Goal: Information Seeking & Learning: Learn about a topic

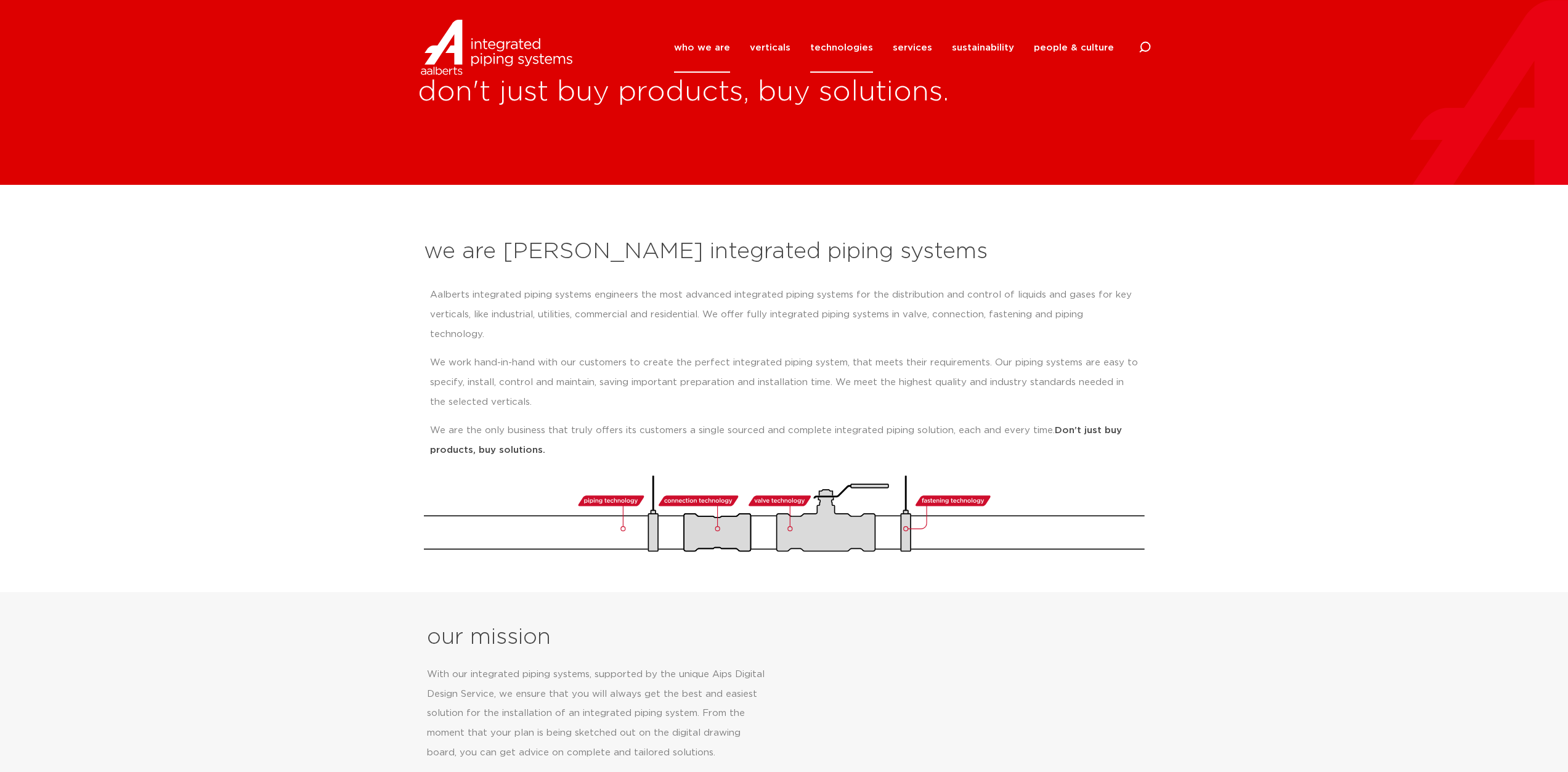
click at [862, 47] on link "technologies" at bounding box center [841, 48] width 63 height 50
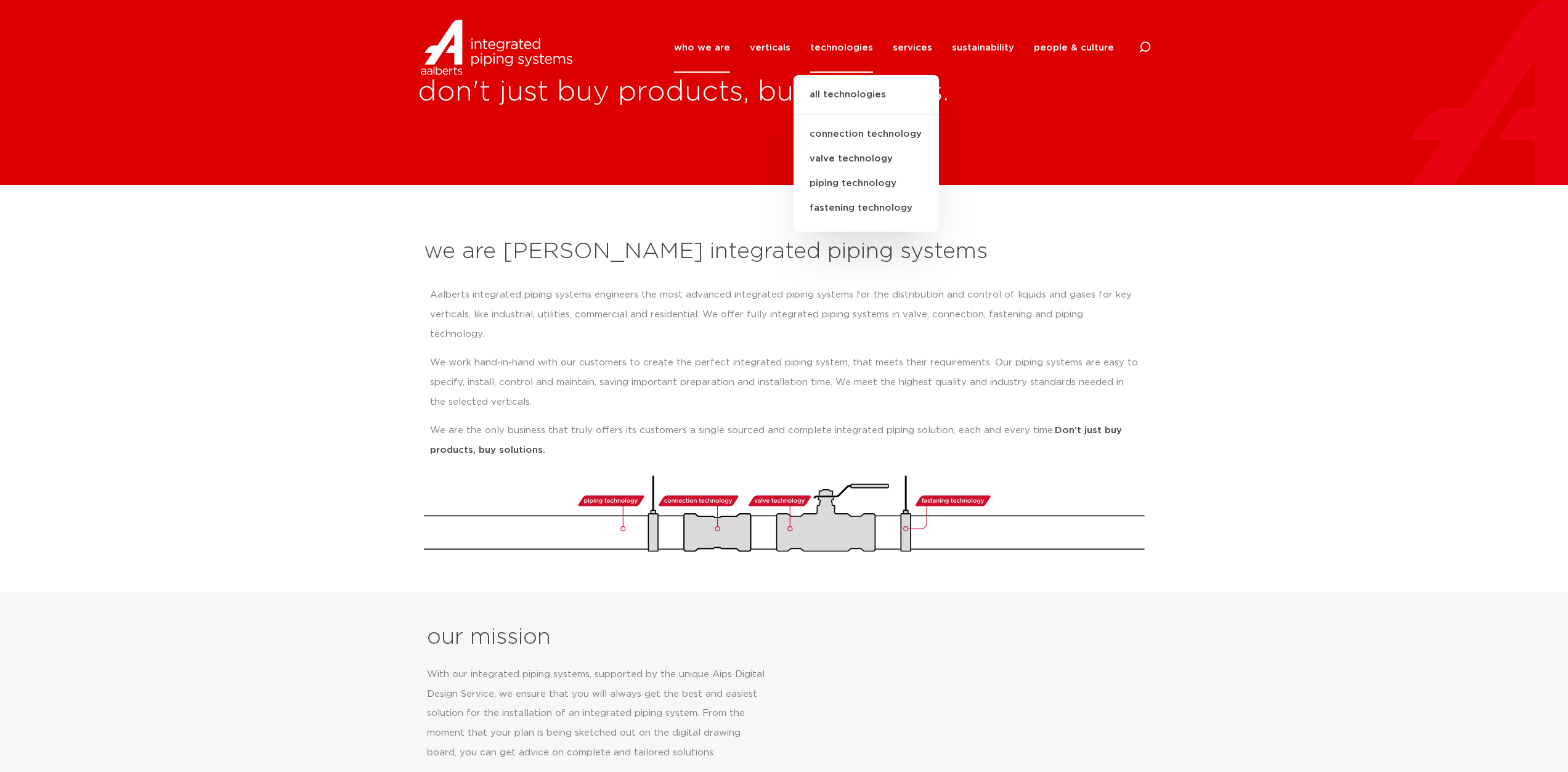
click at [865, 86] on ul "all technologies connection technology valve technology piping technology faste…" at bounding box center [866, 154] width 145 height 156
click at [840, 99] on link "all technologies" at bounding box center [866, 100] width 145 height 27
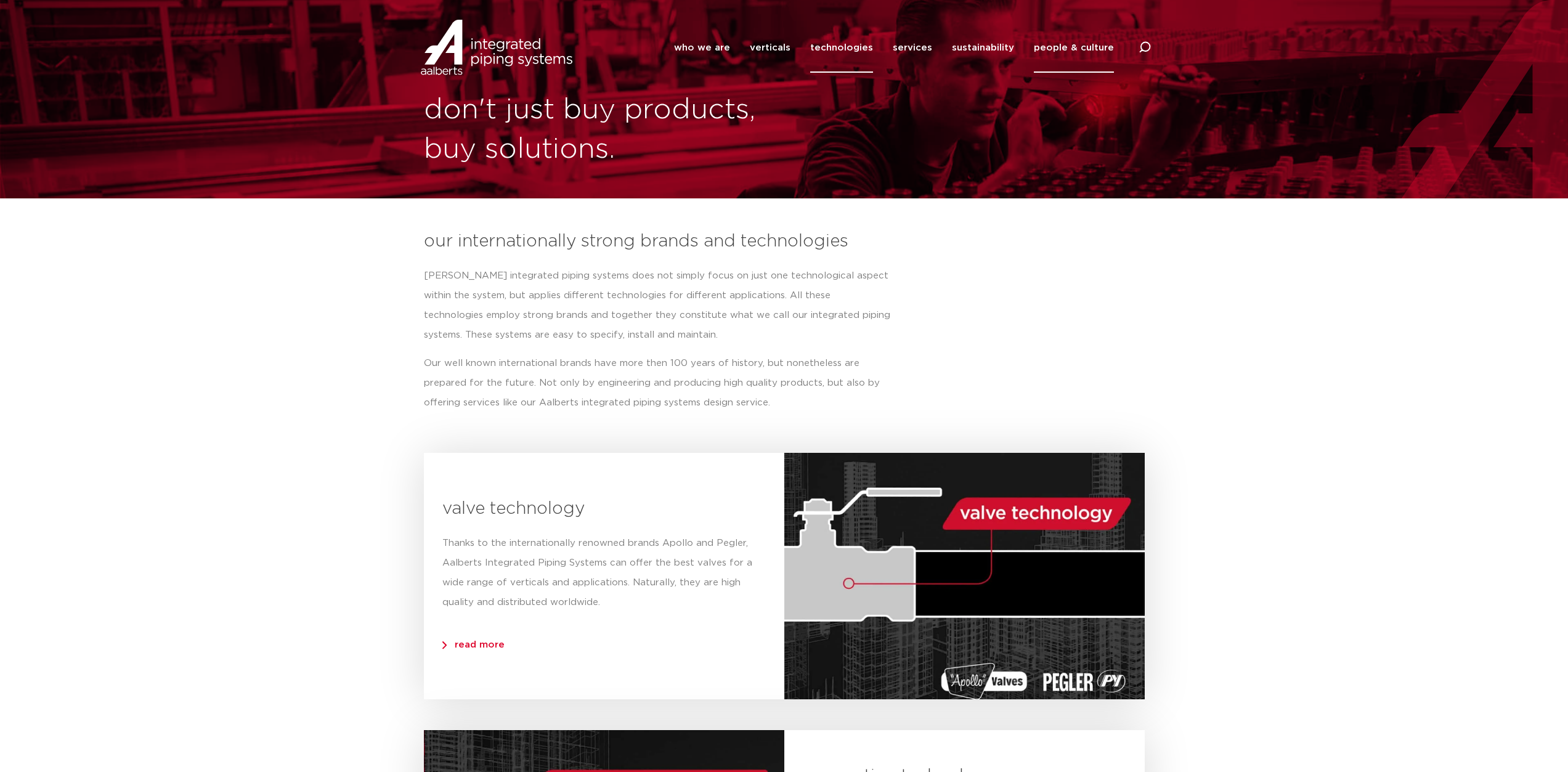
click at [1054, 50] on link "people & culture" at bounding box center [1073, 48] width 80 height 50
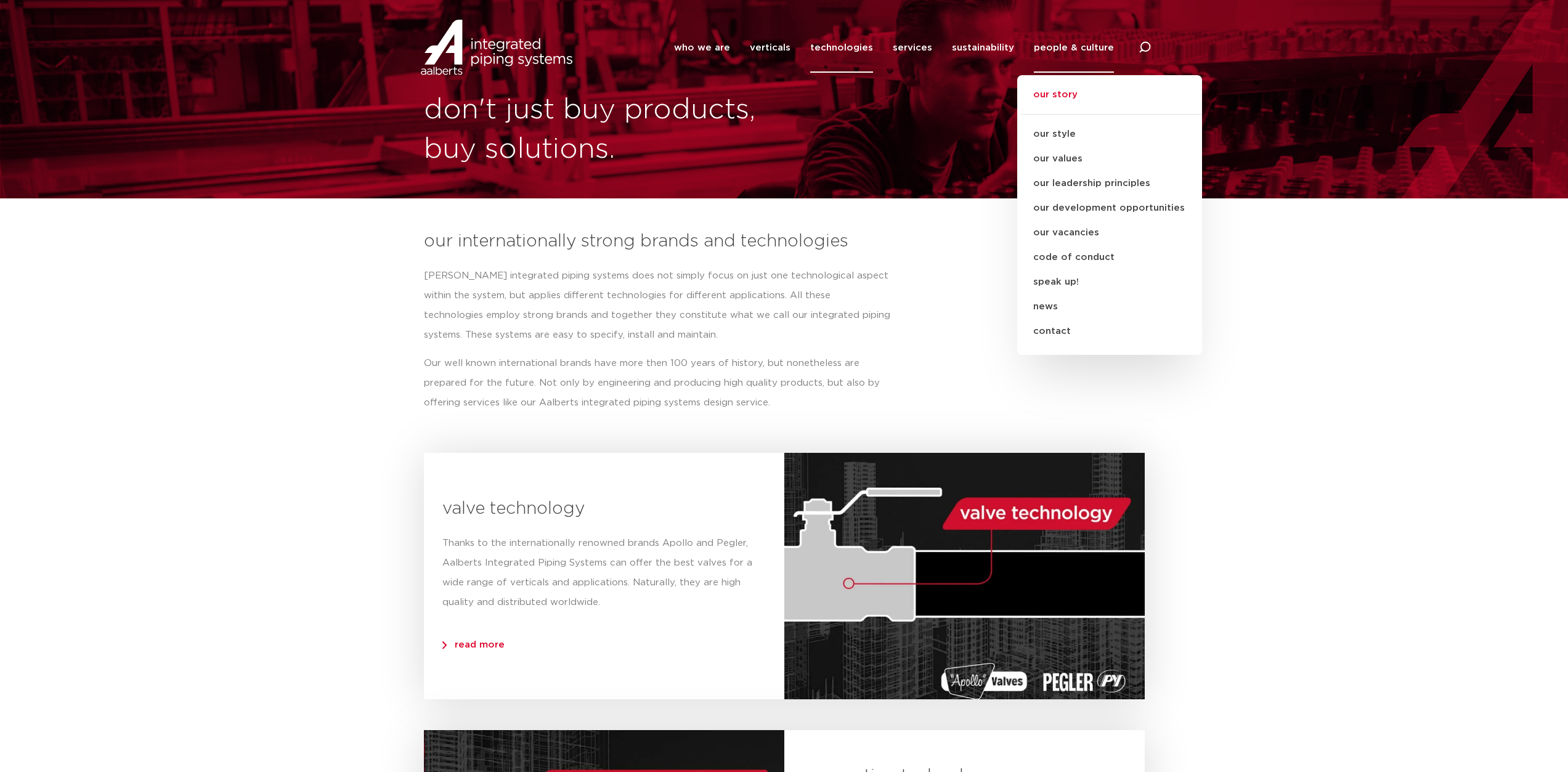
click at [1059, 97] on link "our story" at bounding box center [1109, 100] width 185 height 27
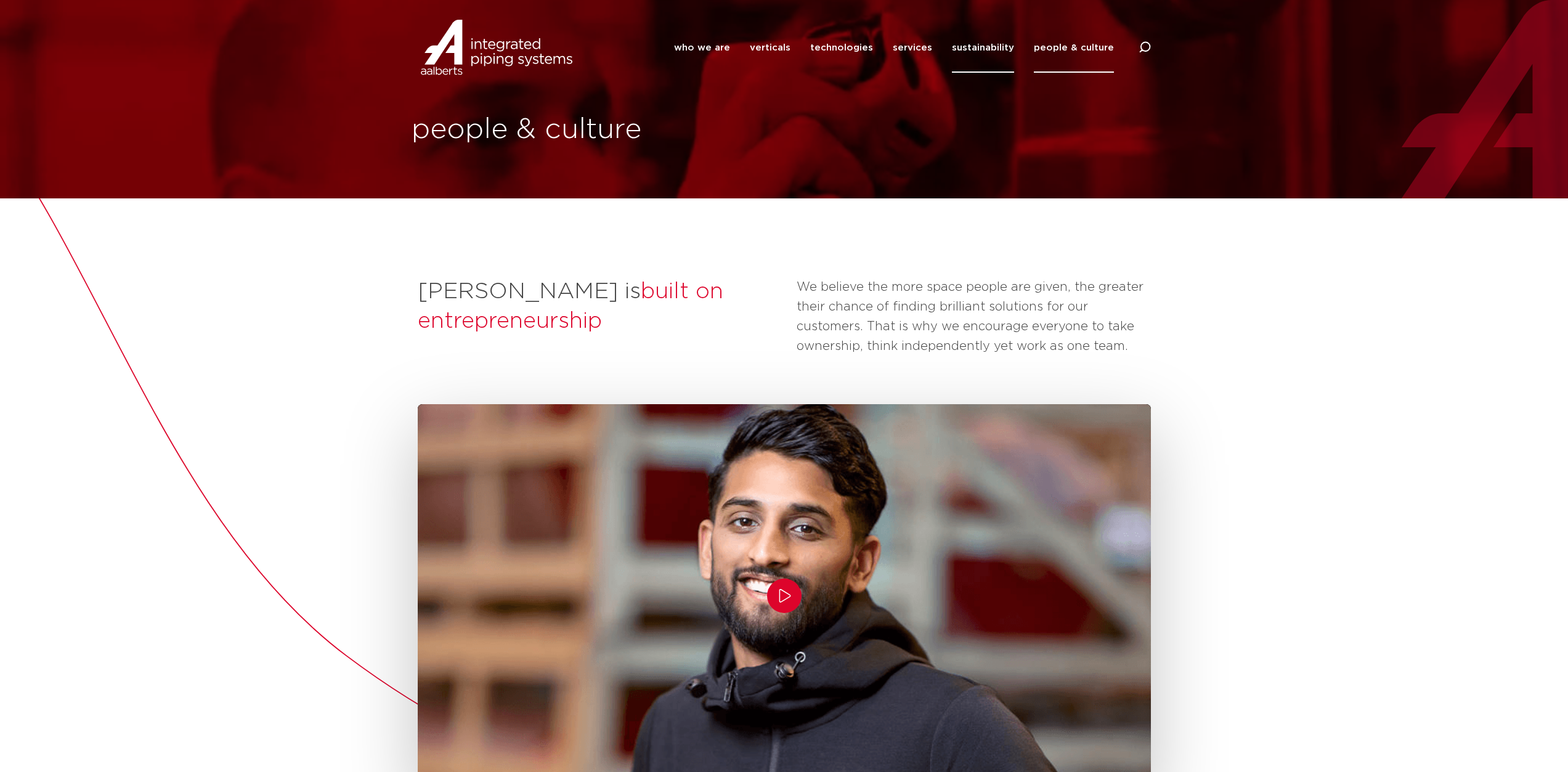
click at [992, 48] on link "sustainability" at bounding box center [983, 48] width 63 height 50
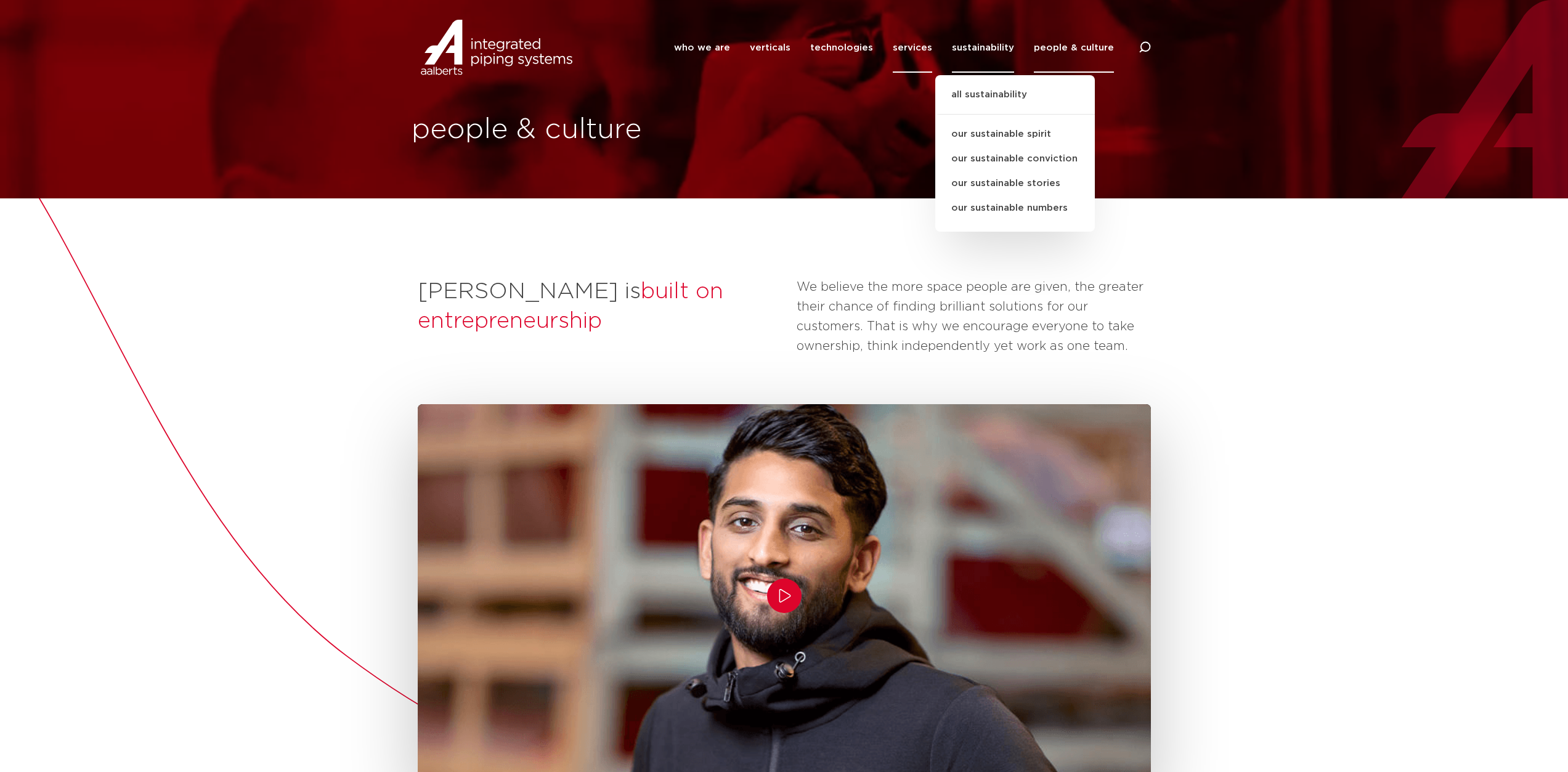
click at [912, 50] on link "services" at bounding box center [912, 48] width 40 height 50
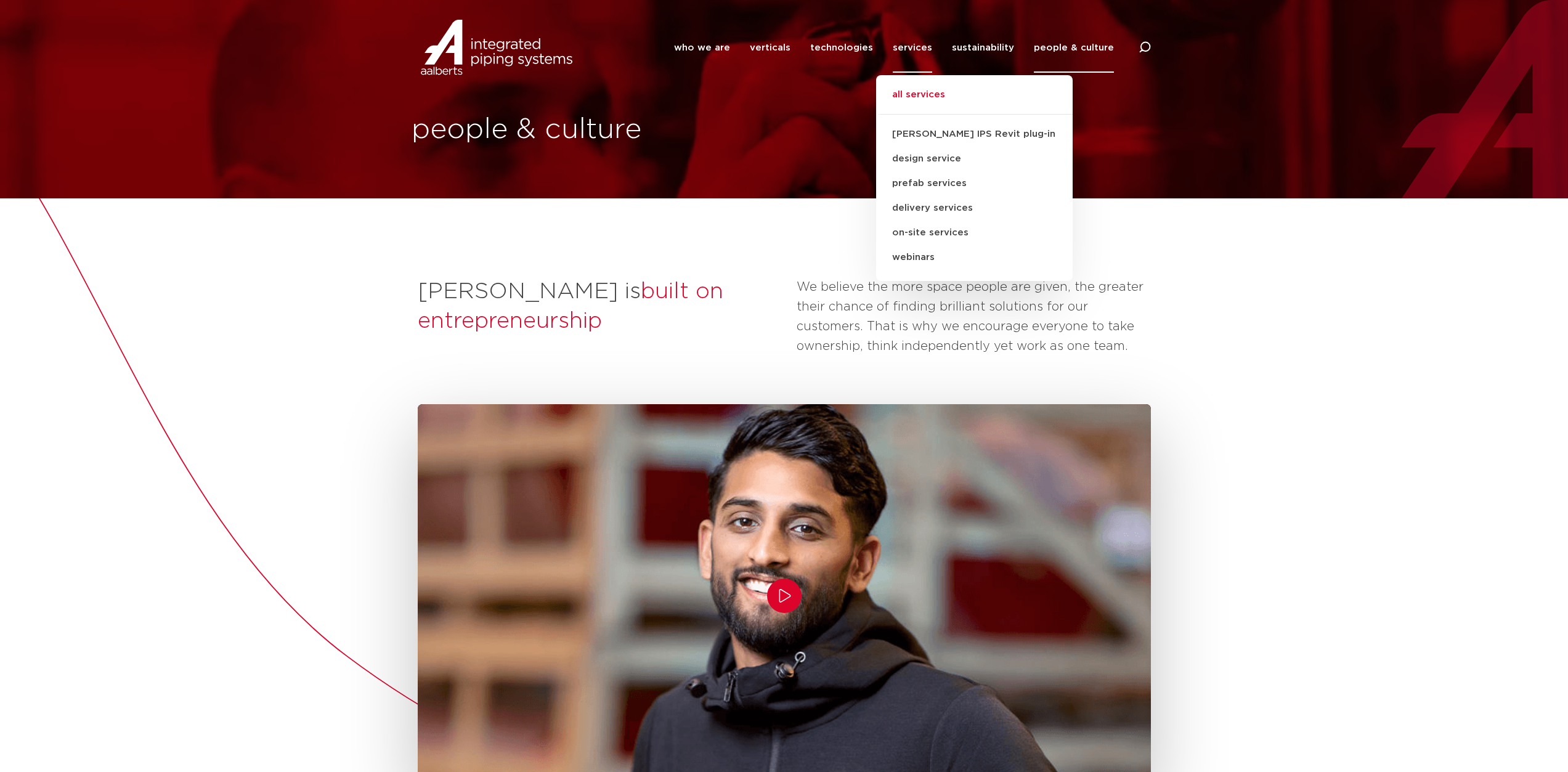
click at [933, 90] on link "all services" at bounding box center [975, 100] width 197 height 27
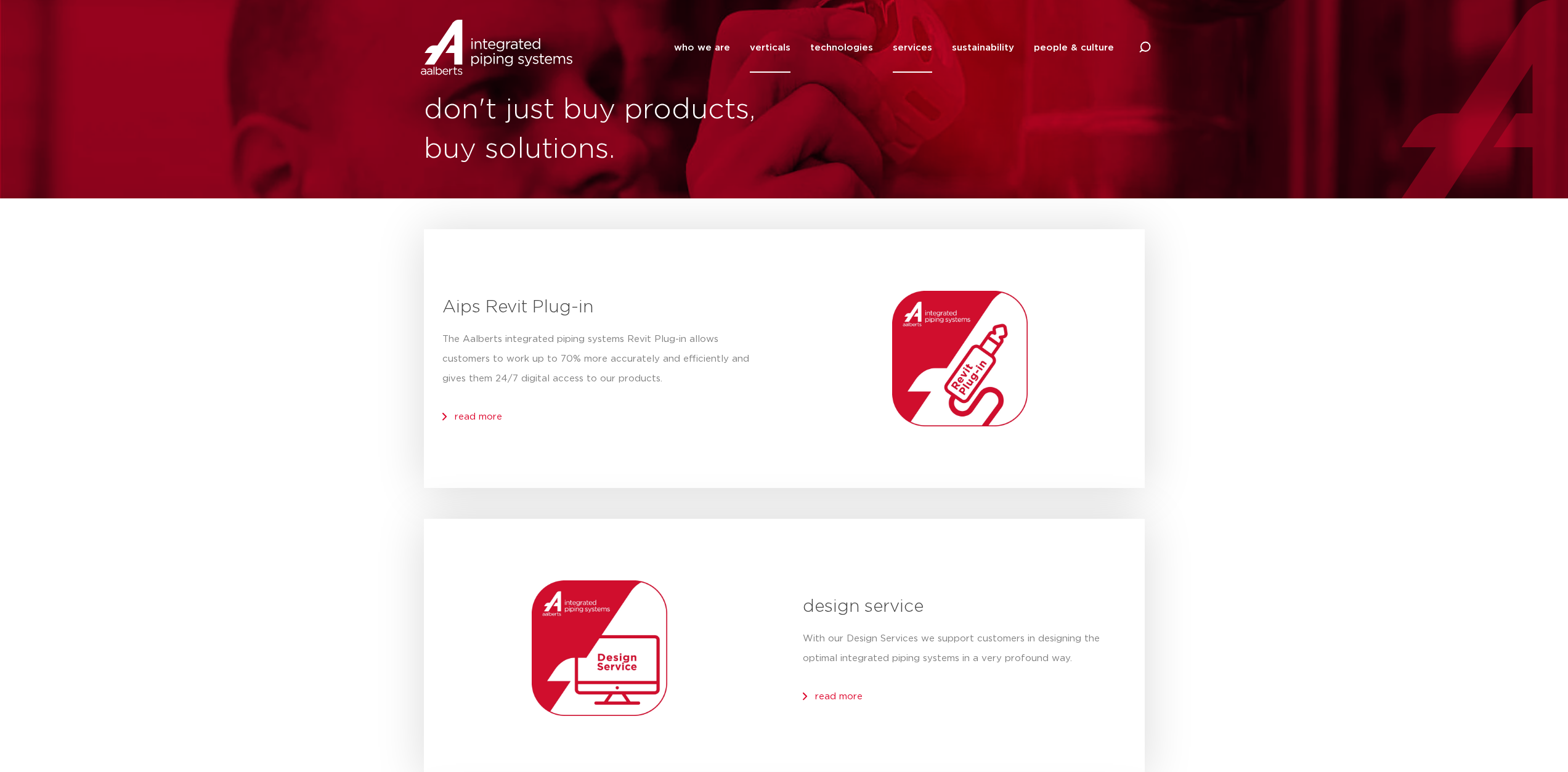
click at [773, 52] on link "verticals" at bounding box center [770, 48] width 40 height 50
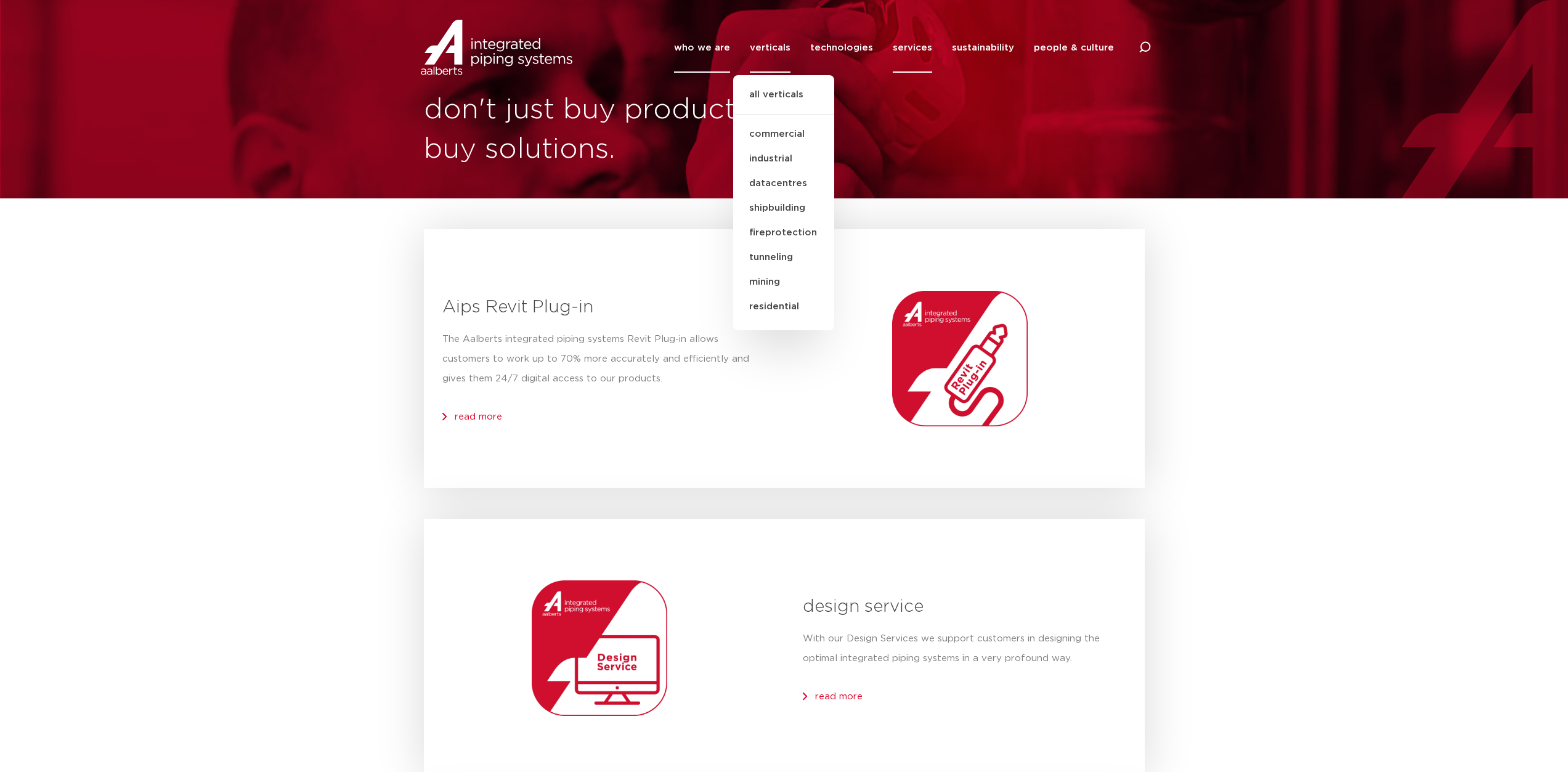
click at [712, 46] on link "who we are" at bounding box center [702, 48] width 56 height 50
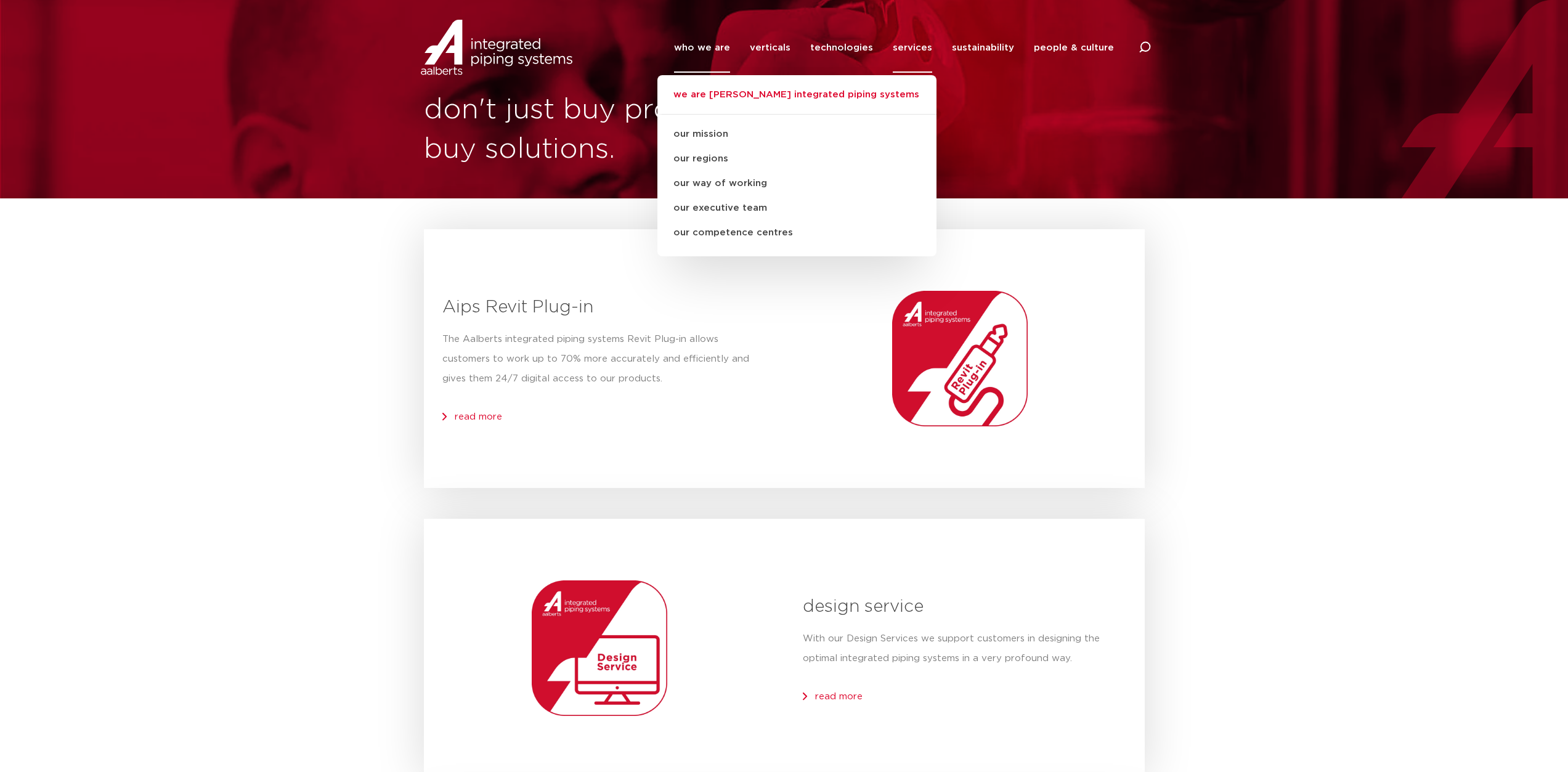
click at [761, 88] on link "we are [PERSON_NAME] integrated piping systems" at bounding box center [796, 100] width 279 height 27
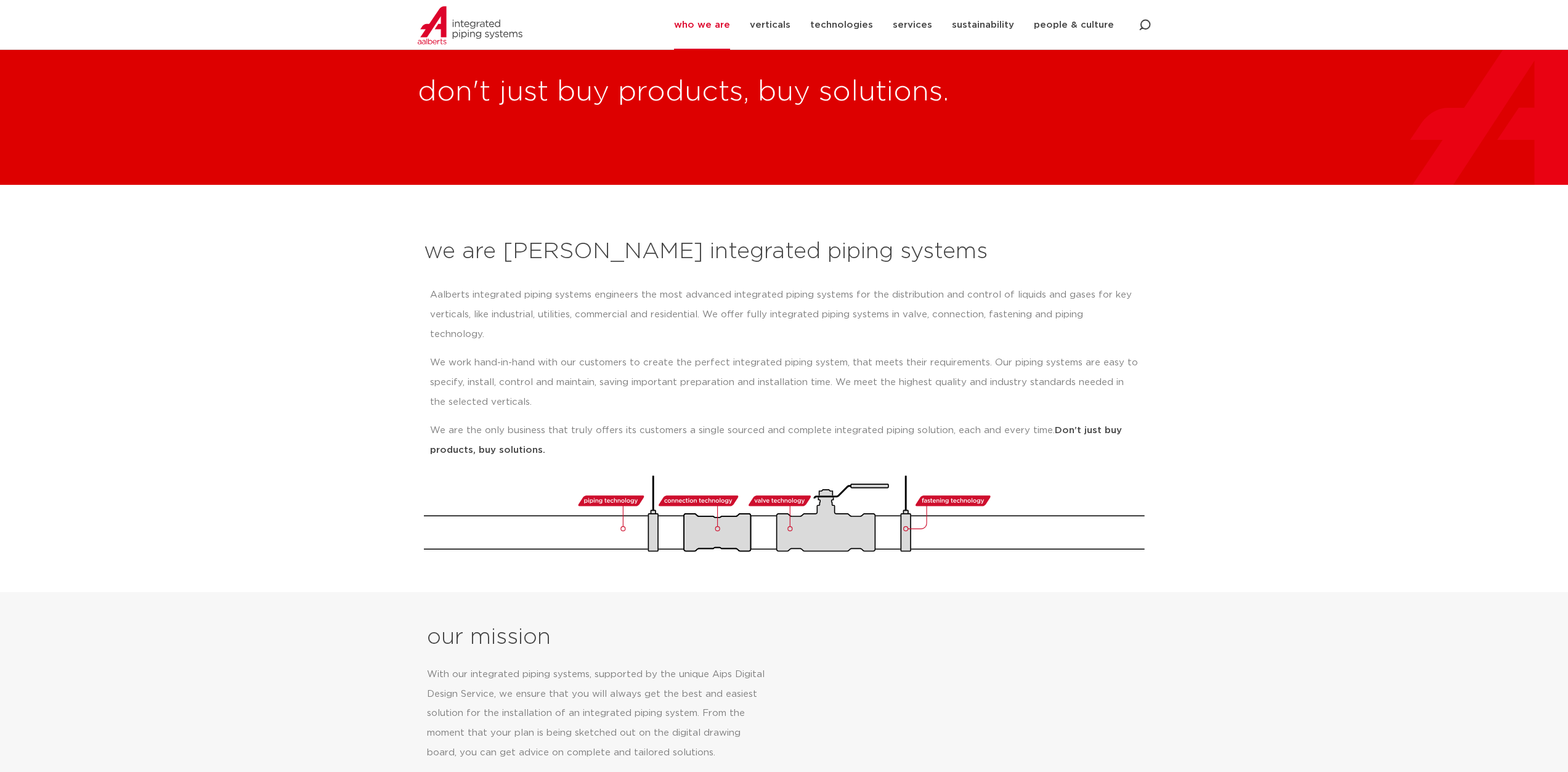
scroll to position [185, 0]
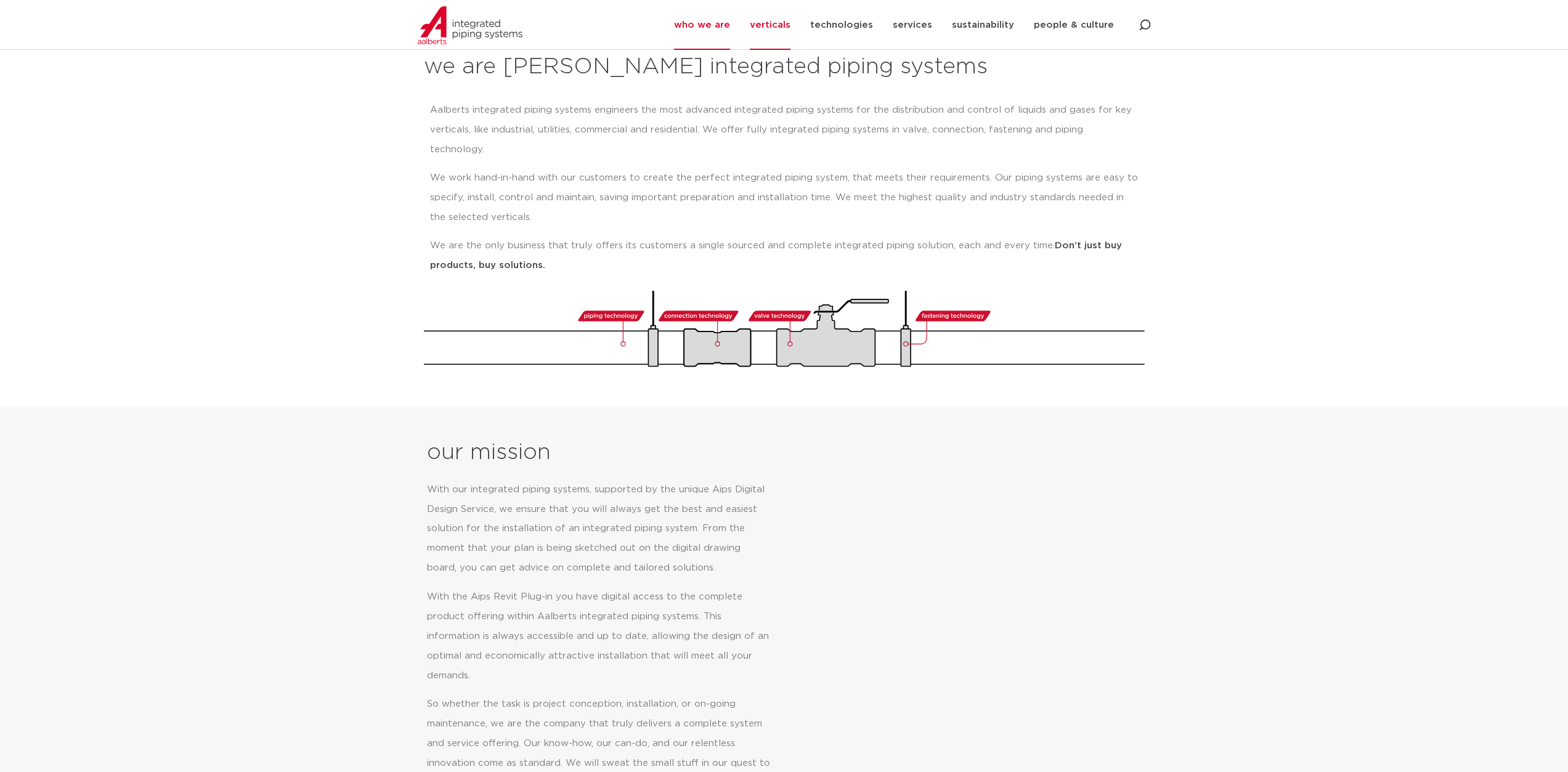
click at [791, 24] on link "verticals" at bounding box center [770, 25] width 40 height 50
click at [724, 23] on link "who we are" at bounding box center [702, 25] width 56 height 50
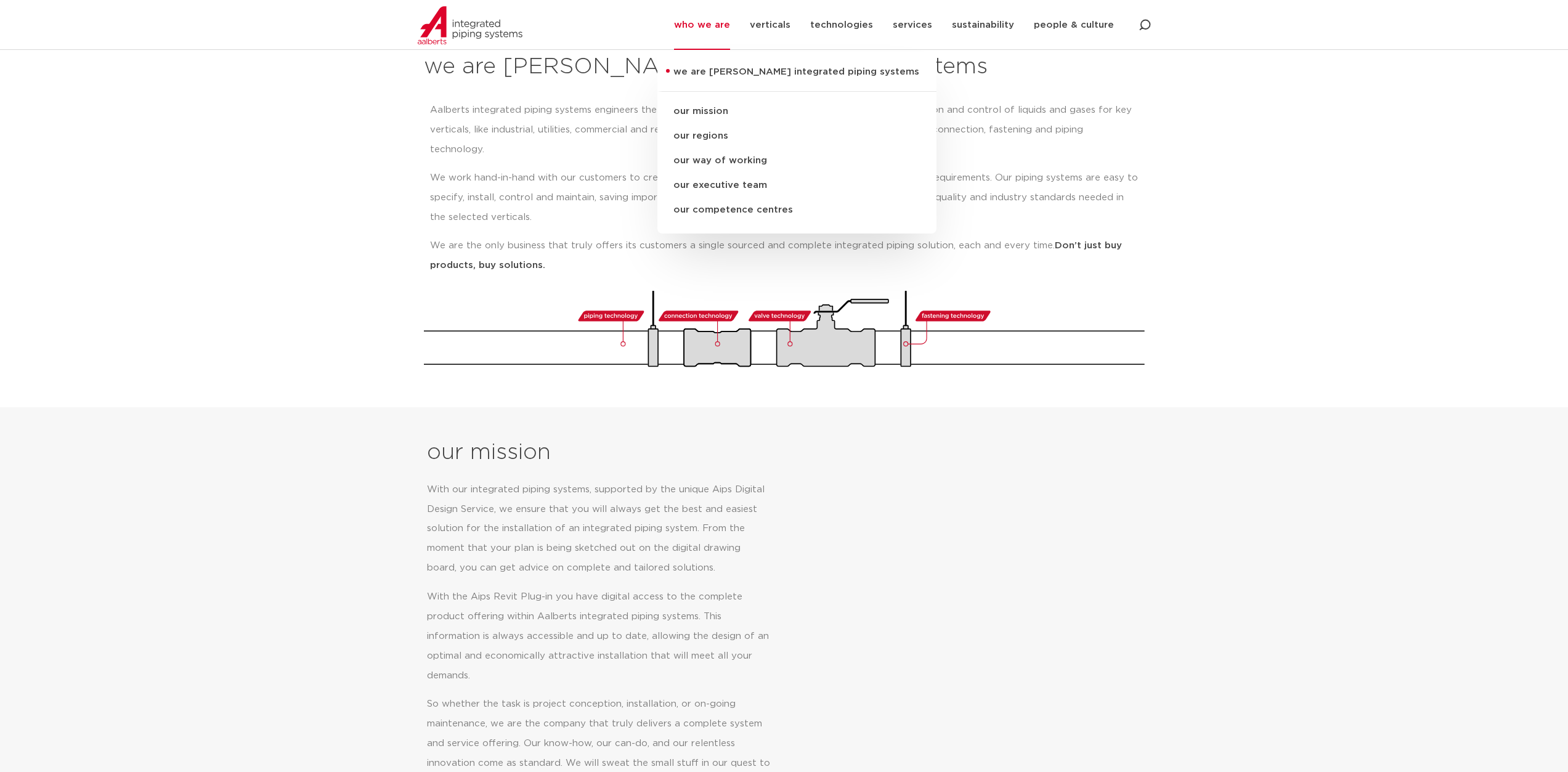
click at [1165, 409] on section "our mission With our integrated piping systems, supported by the unique Aips Di…" at bounding box center [784, 627] width 1568 height 439
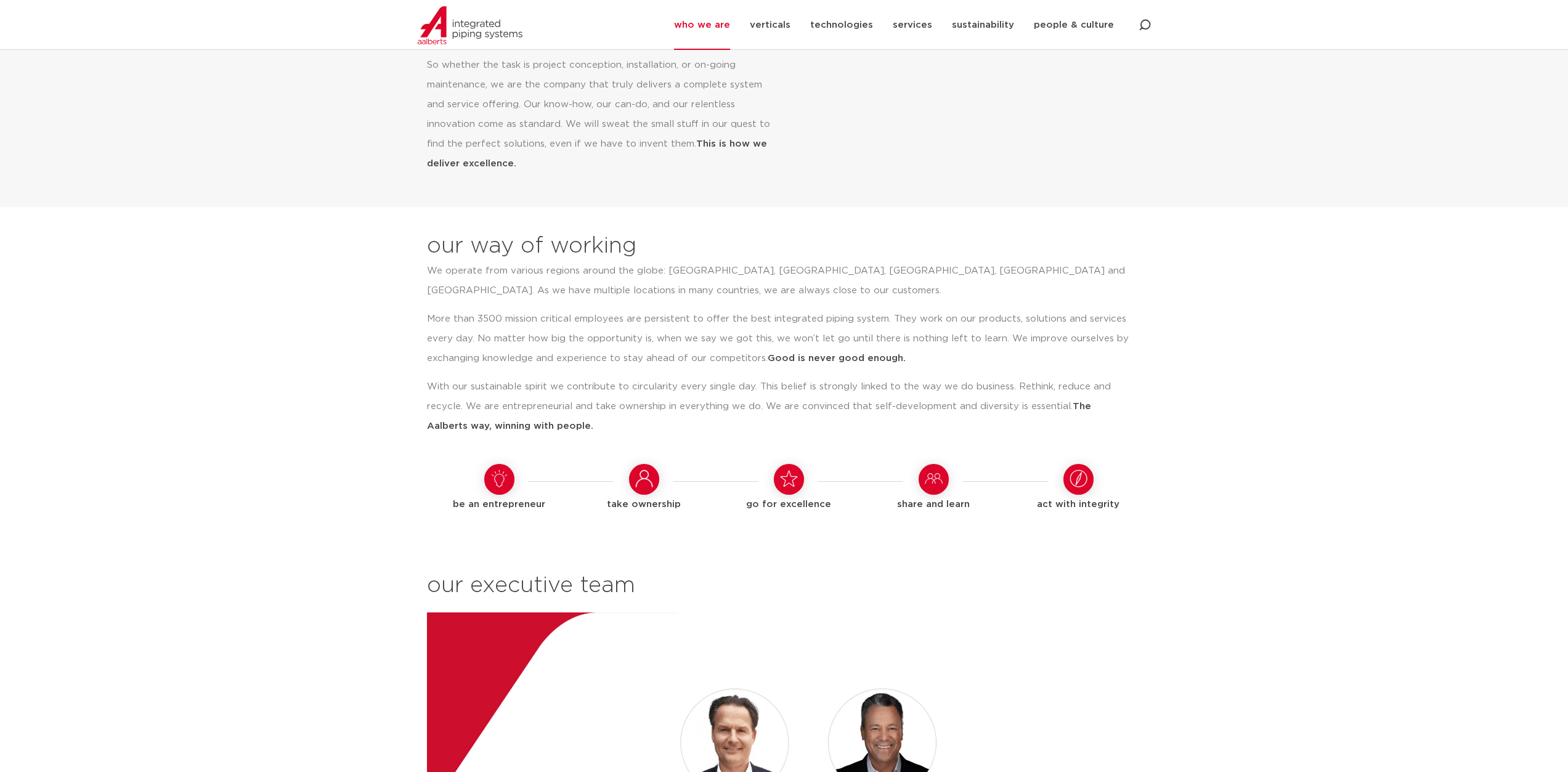
scroll to position [365, 0]
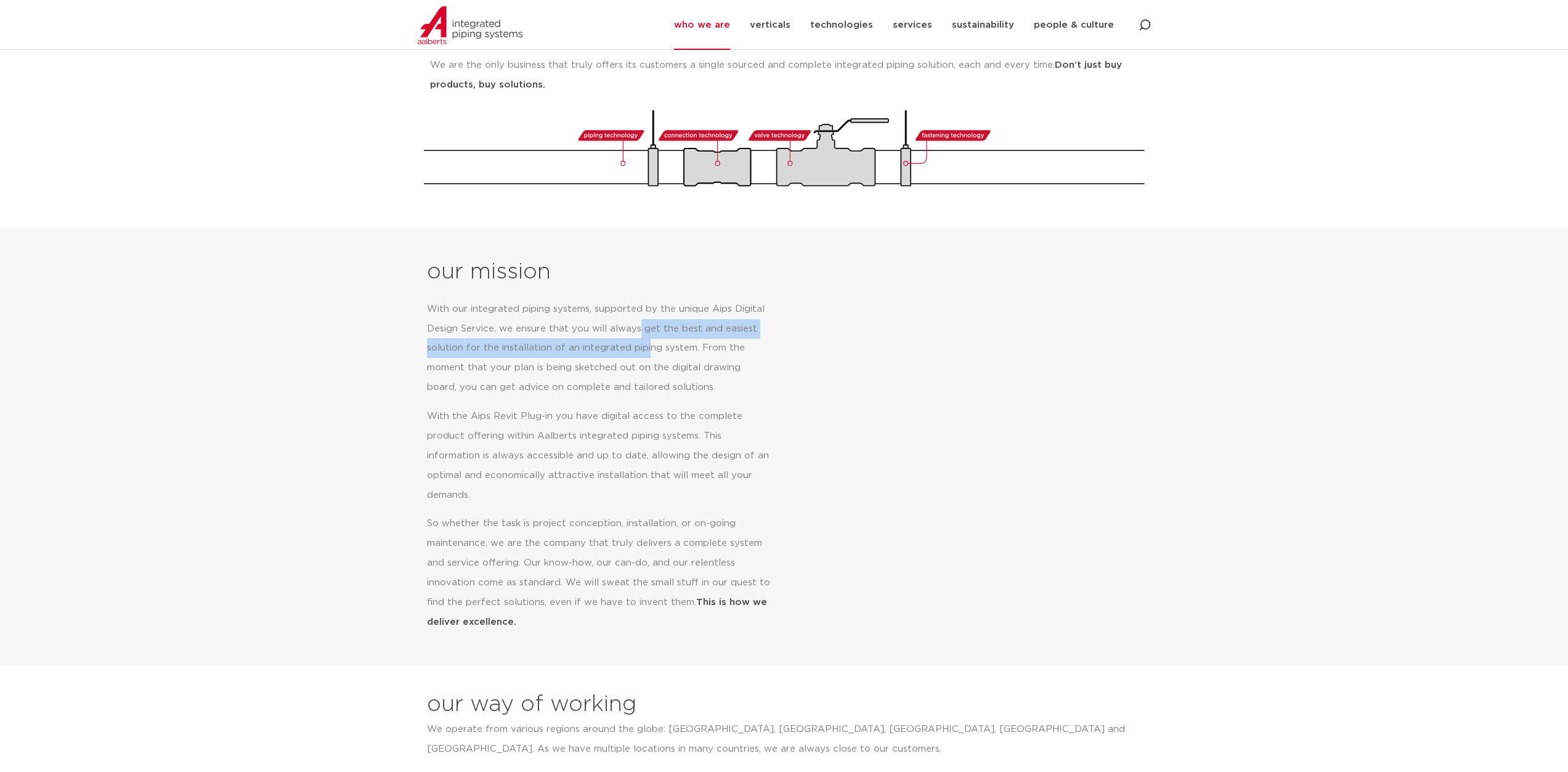
drag, startPoint x: 637, startPoint y: 304, endPoint x: 653, endPoint y: 322, distance: 24.1
click at [653, 322] on p "With our integrated piping systems, supported by the unique Aips Digital Design…" at bounding box center [598, 349] width 343 height 98
drag, startPoint x: 662, startPoint y: 320, endPoint x: 691, endPoint y: 324, distance: 29.3
click at [691, 324] on p "With our integrated piping systems, supported by the unique Aips Digital Design…" at bounding box center [598, 349] width 343 height 98
click at [610, 315] on p "With our integrated piping systems, supported by the unique Aips Digital Design…" at bounding box center [598, 349] width 343 height 98
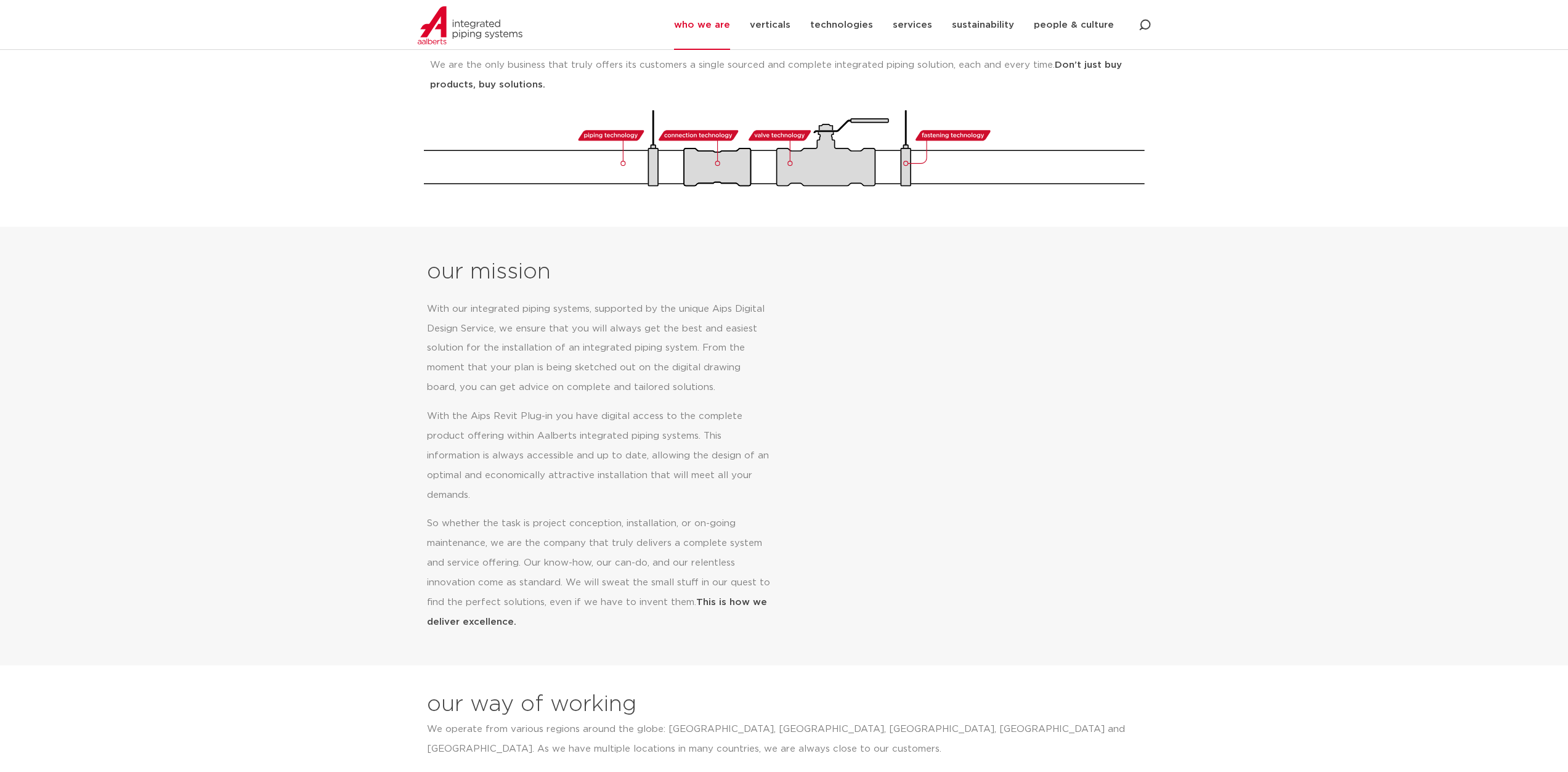
scroll to position [0, 0]
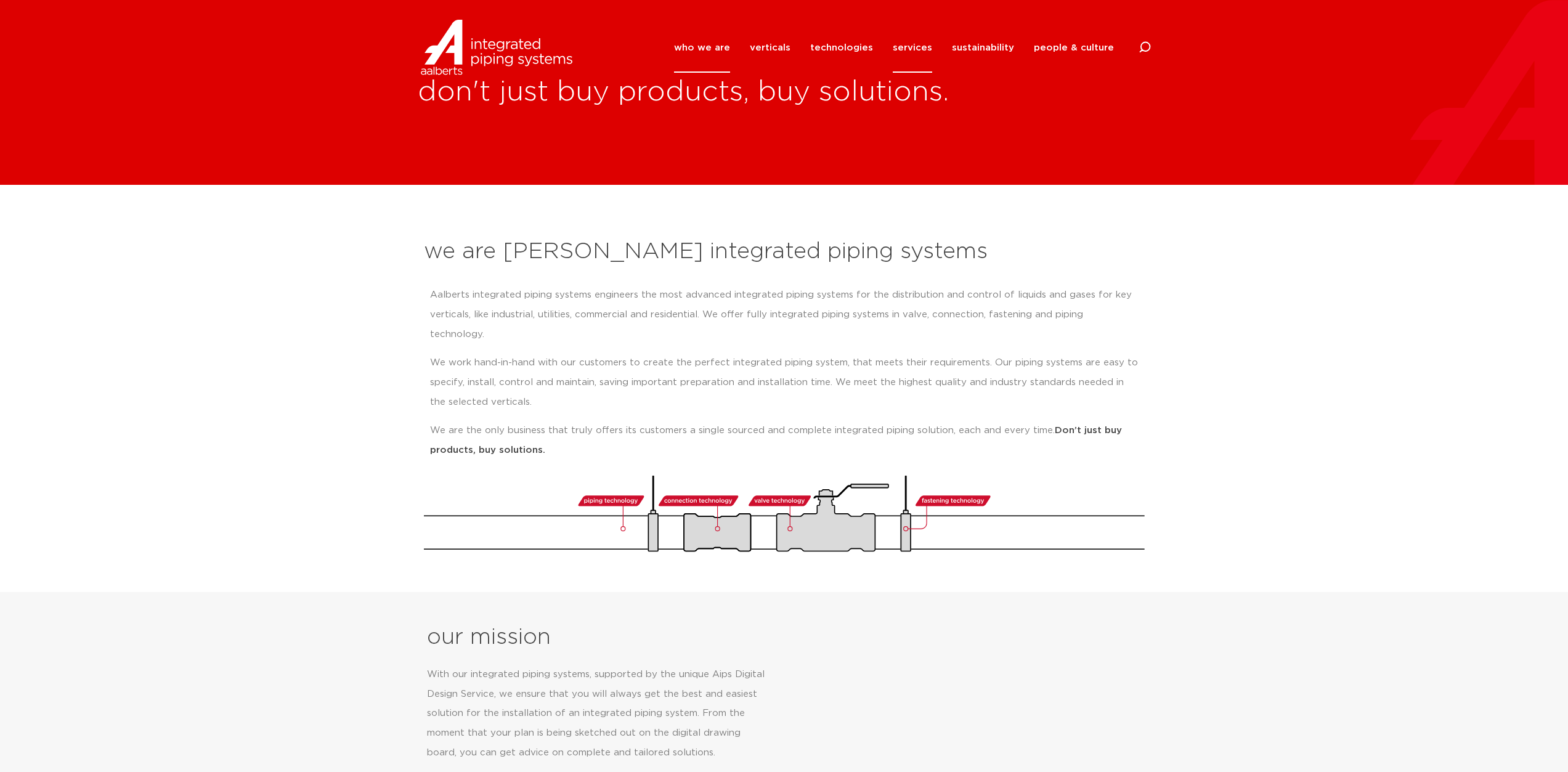
click at [907, 42] on link "services" at bounding box center [912, 48] width 40 height 50
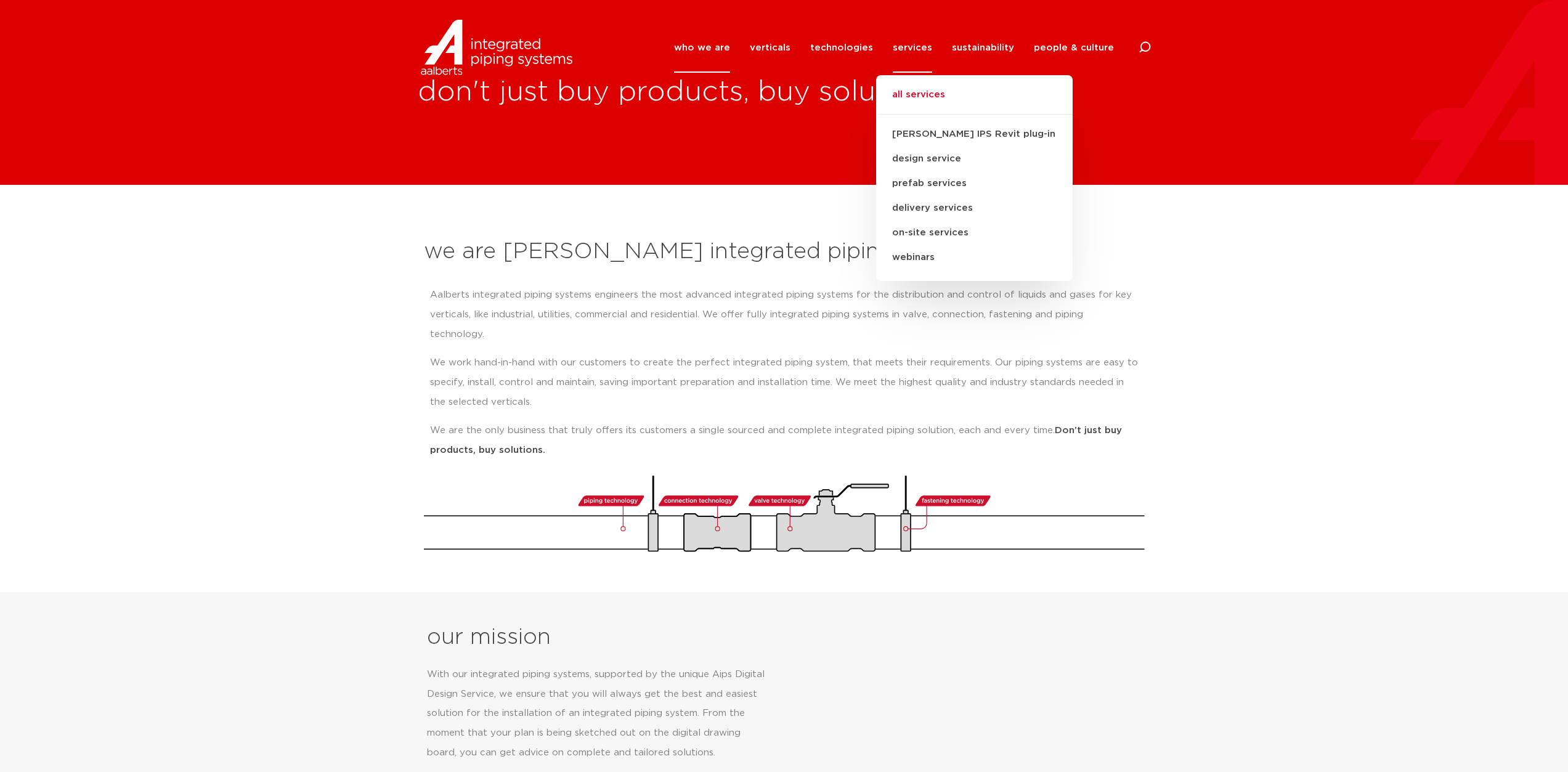
click at [921, 97] on link "all services" at bounding box center [975, 100] width 197 height 27
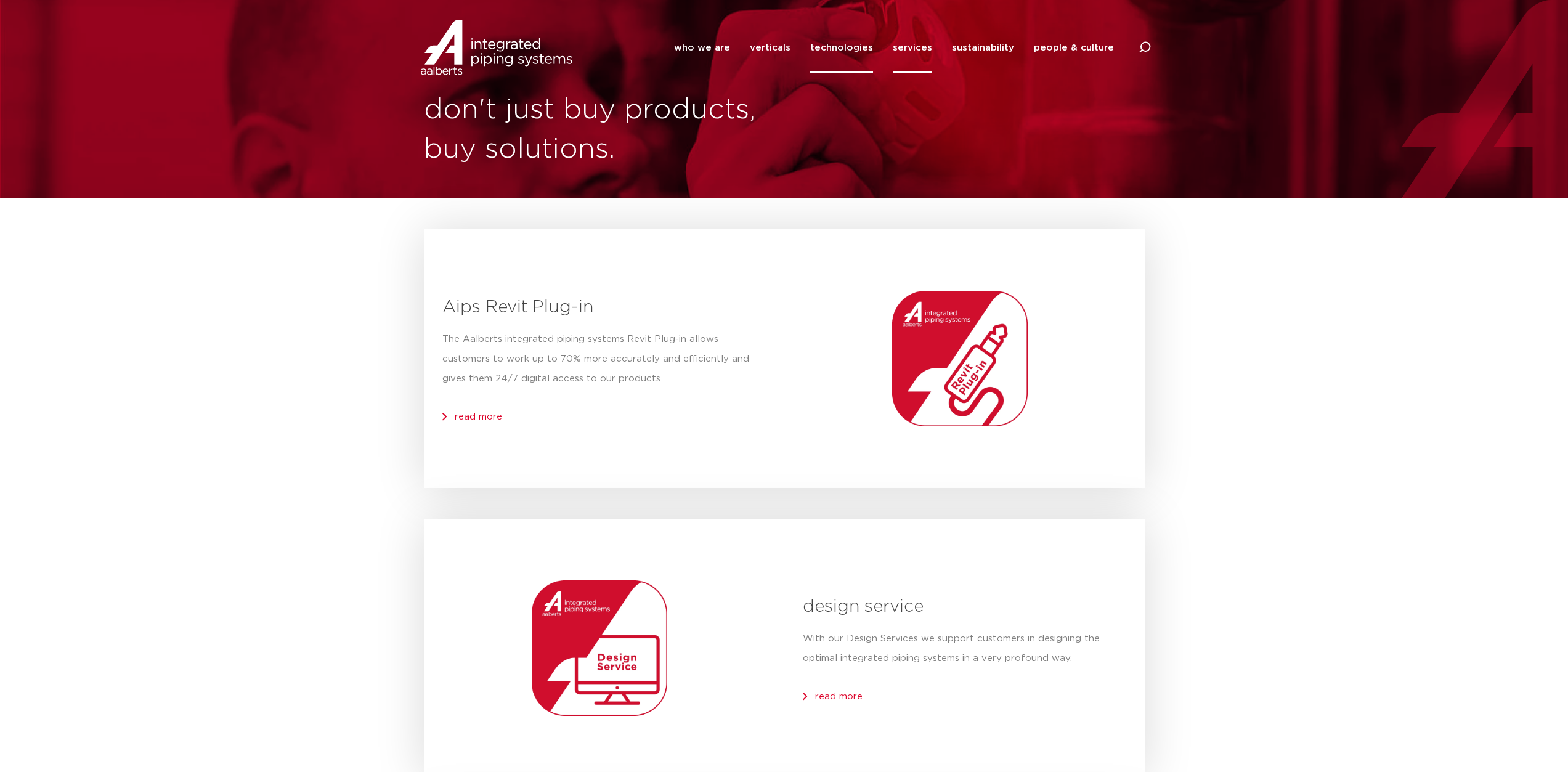
click at [844, 50] on link "technologies" at bounding box center [841, 48] width 63 height 50
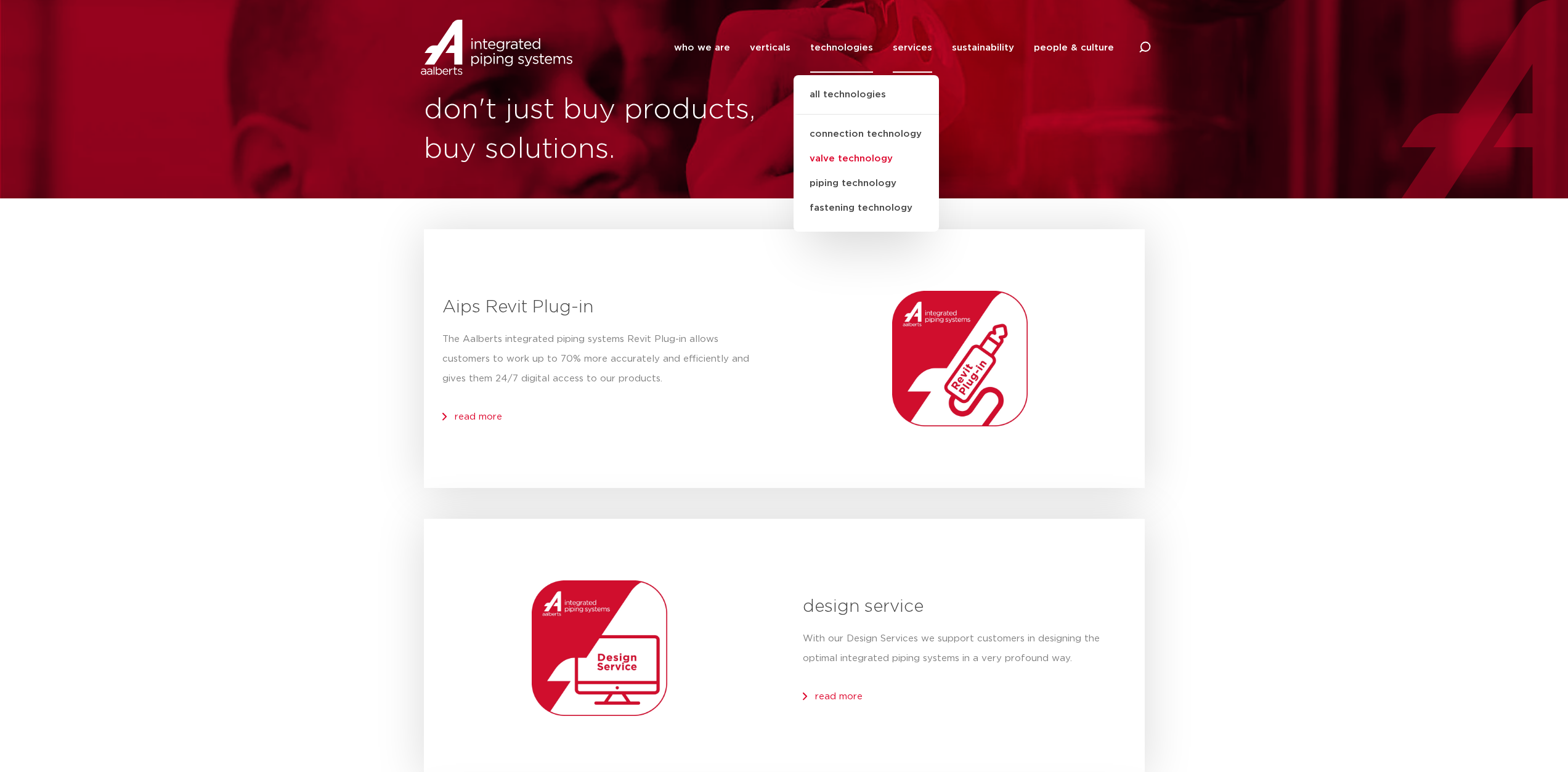
click at [859, 156] on link "valve technology" at bounding box center [866, 158] width 145 height 25
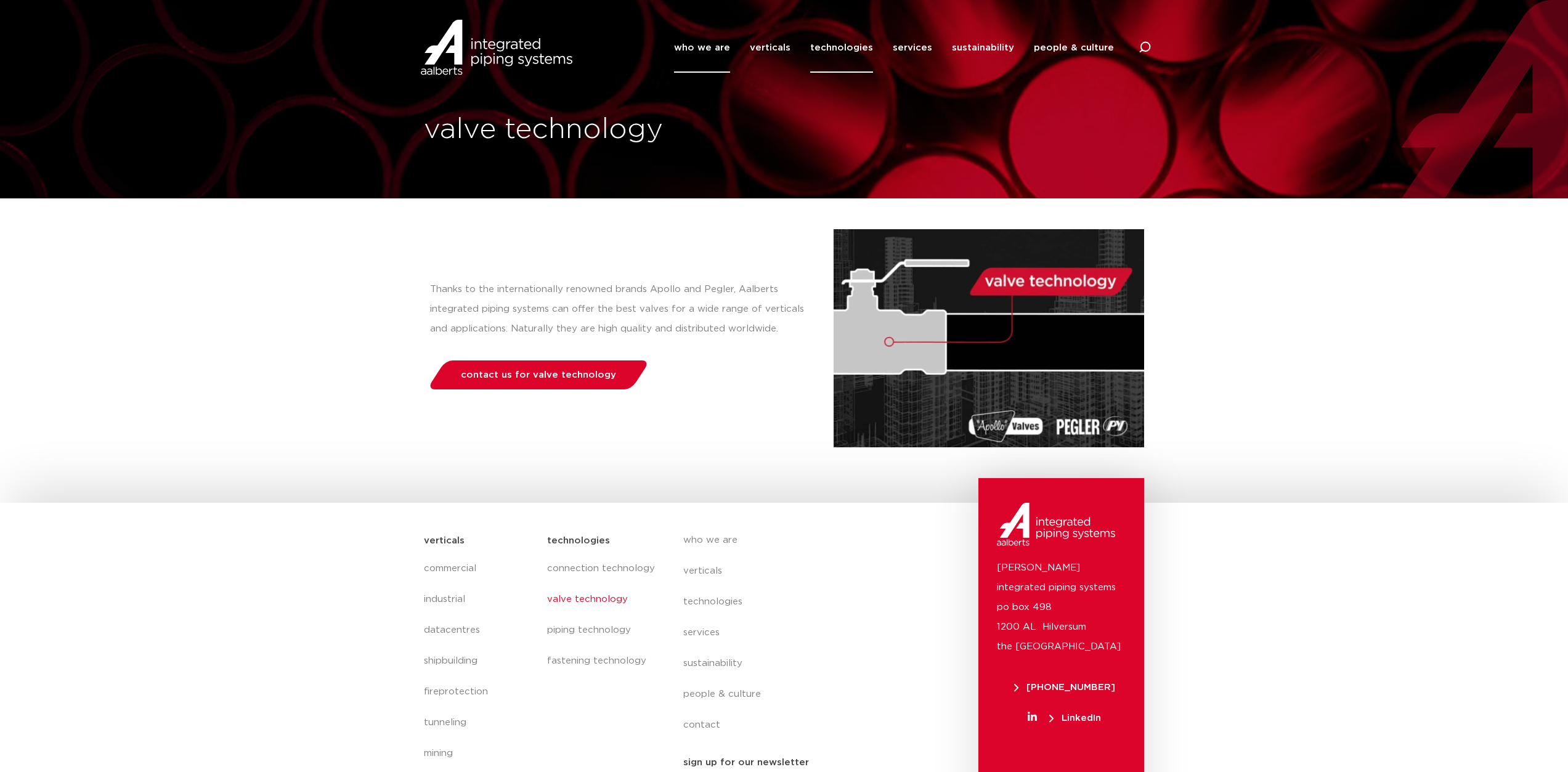
click at [727, 44] on link "who we are" at bounding box center [702, 48] width 56 height 50
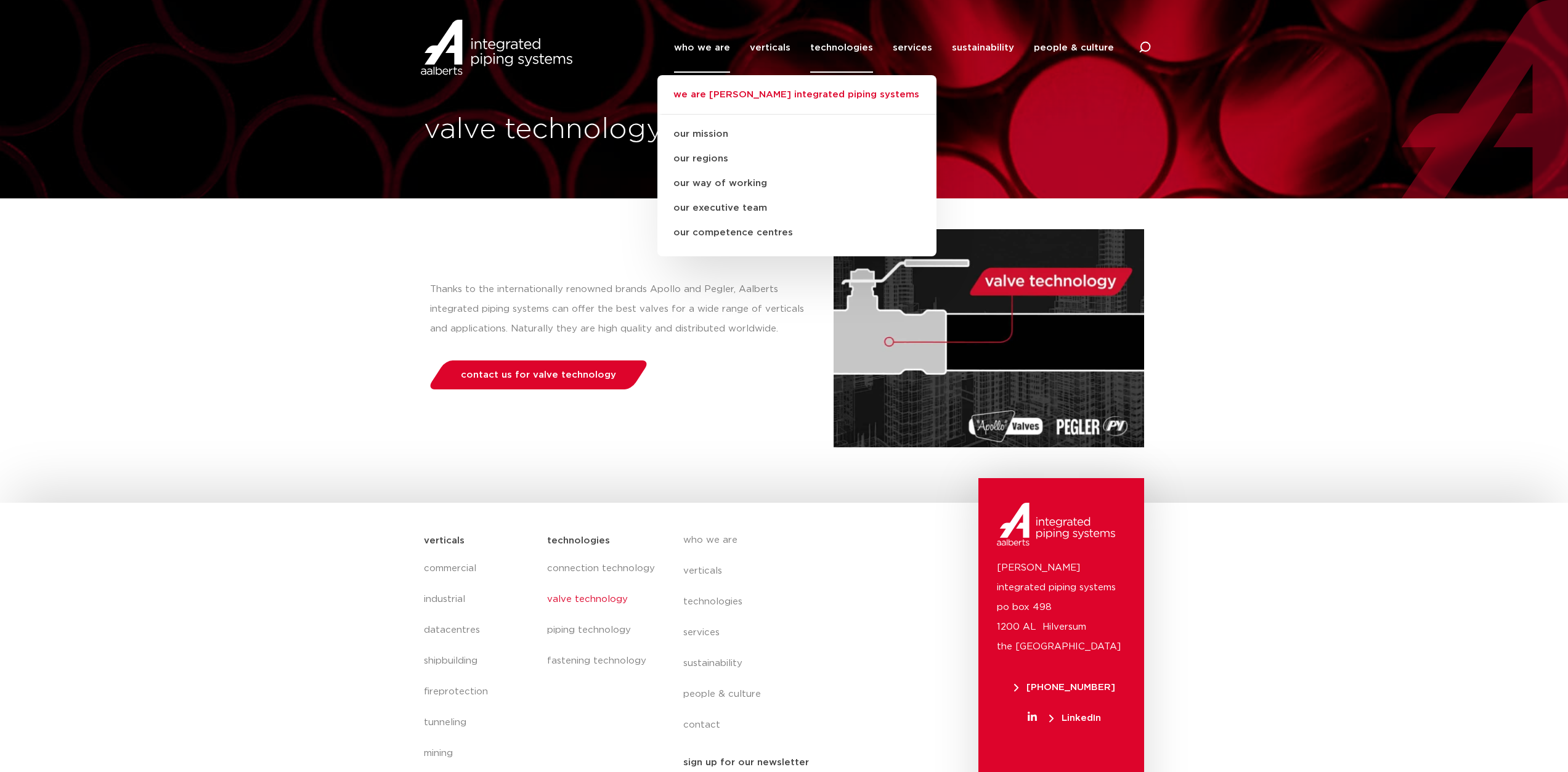
click at [739, 93] on link "we are [PERSON_NAME] integrated piping systems" at bounding box center [796, 100] width 279 height 27
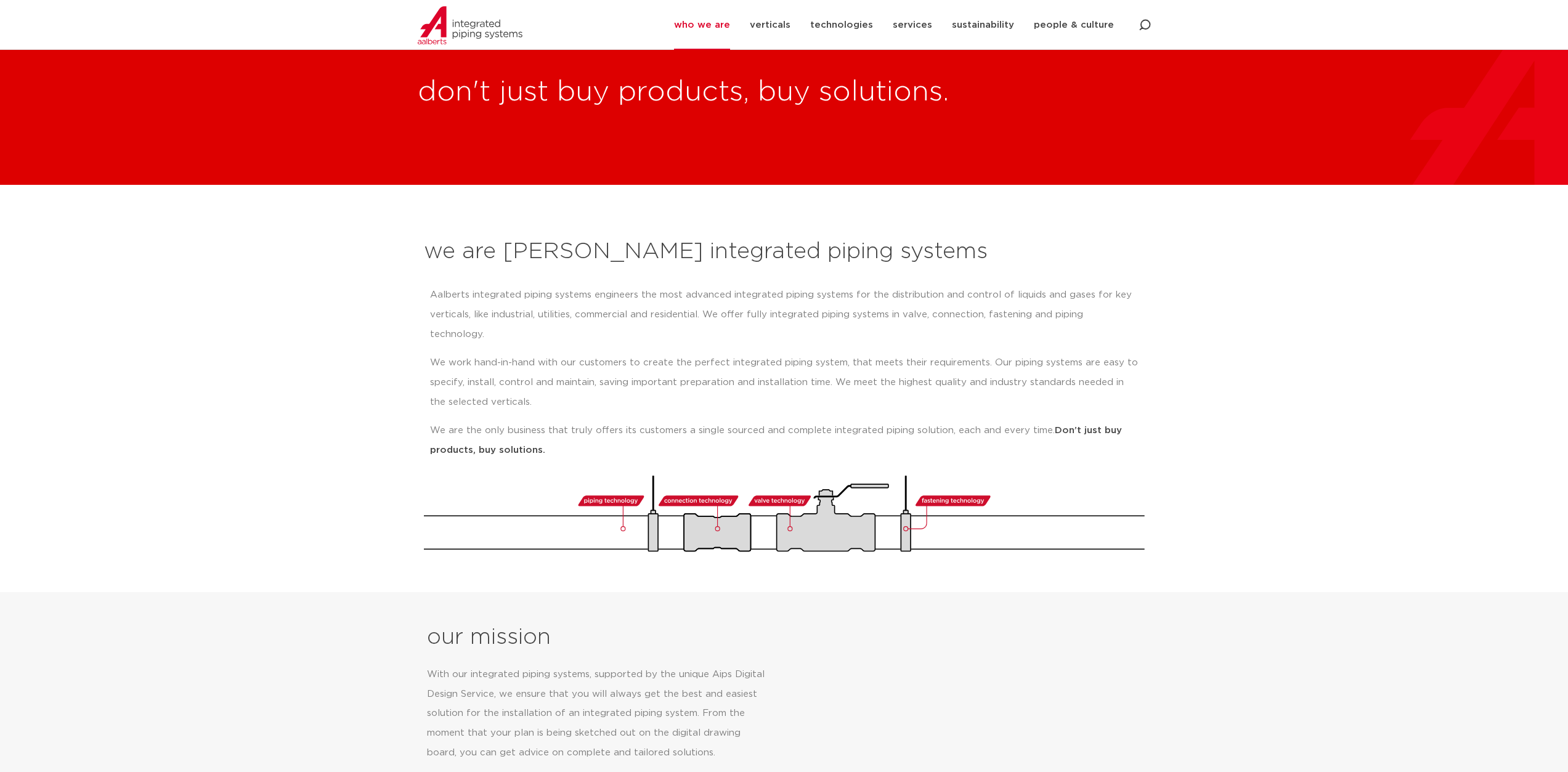
scroll to position [185, 0]
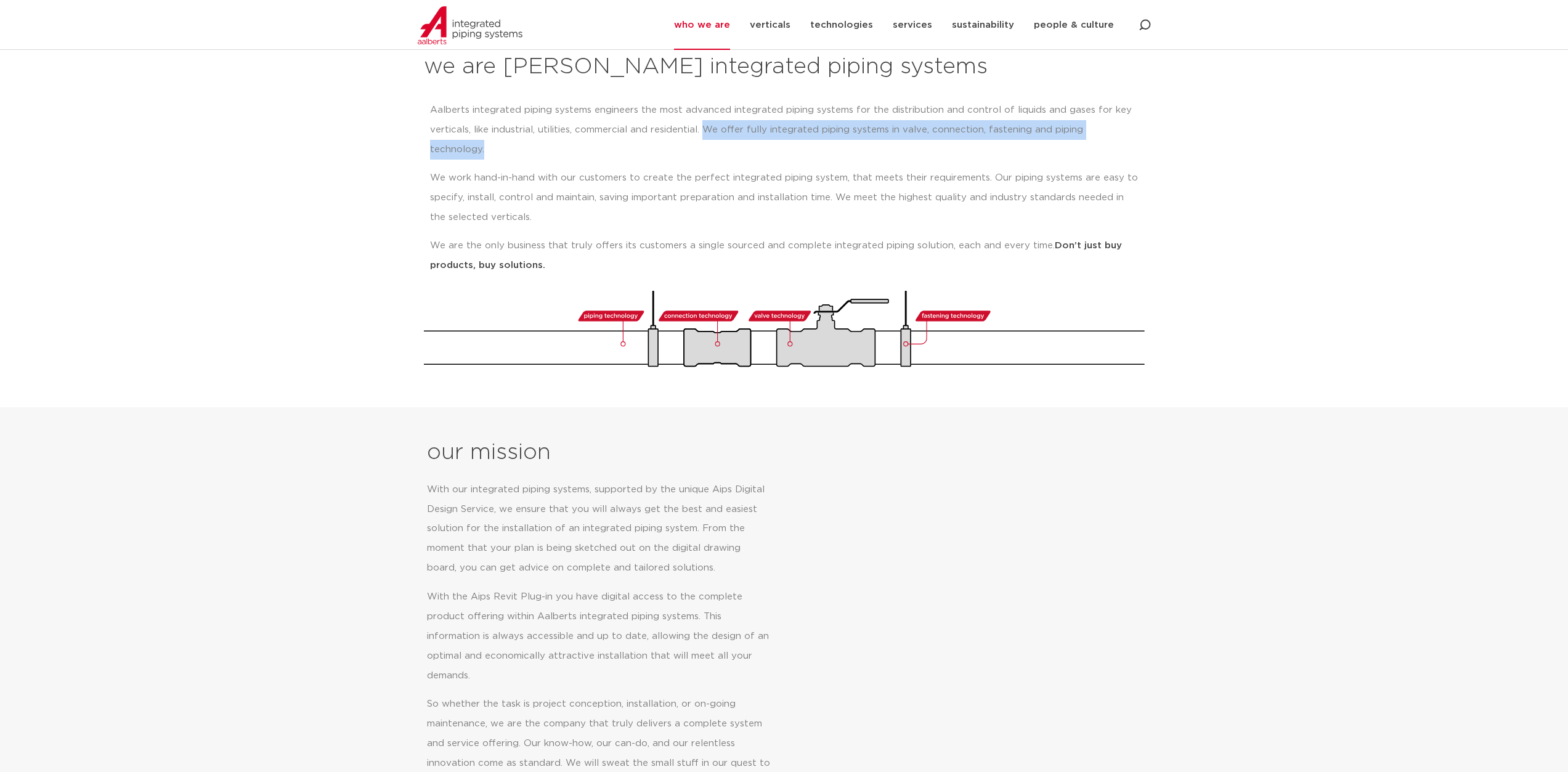
drag, startPoint x: 706, startPoint y: 130, endPoint x: 1136, endPoint y: 124, distance: 430.0
click at [1136, 124] on p "Aalberts integrated piping systems engineers the most advanced integrated pipin…" at bounding box center [784, 130] width 708 height 59
copy p "We offer fully integrated piping systems in valve, connection, fastening and pi…"
click at [875, 184] on p "We work hand-in-hand with our customers to create the perfect integrated piping…" at bounding box center [784, 198] width 708 height 59
click at [1270, 259] on section "we are Aalberts integrated piping systems Aalberts integrated piping systems en…" at bounding box center [784, 203] width 1568 height 408
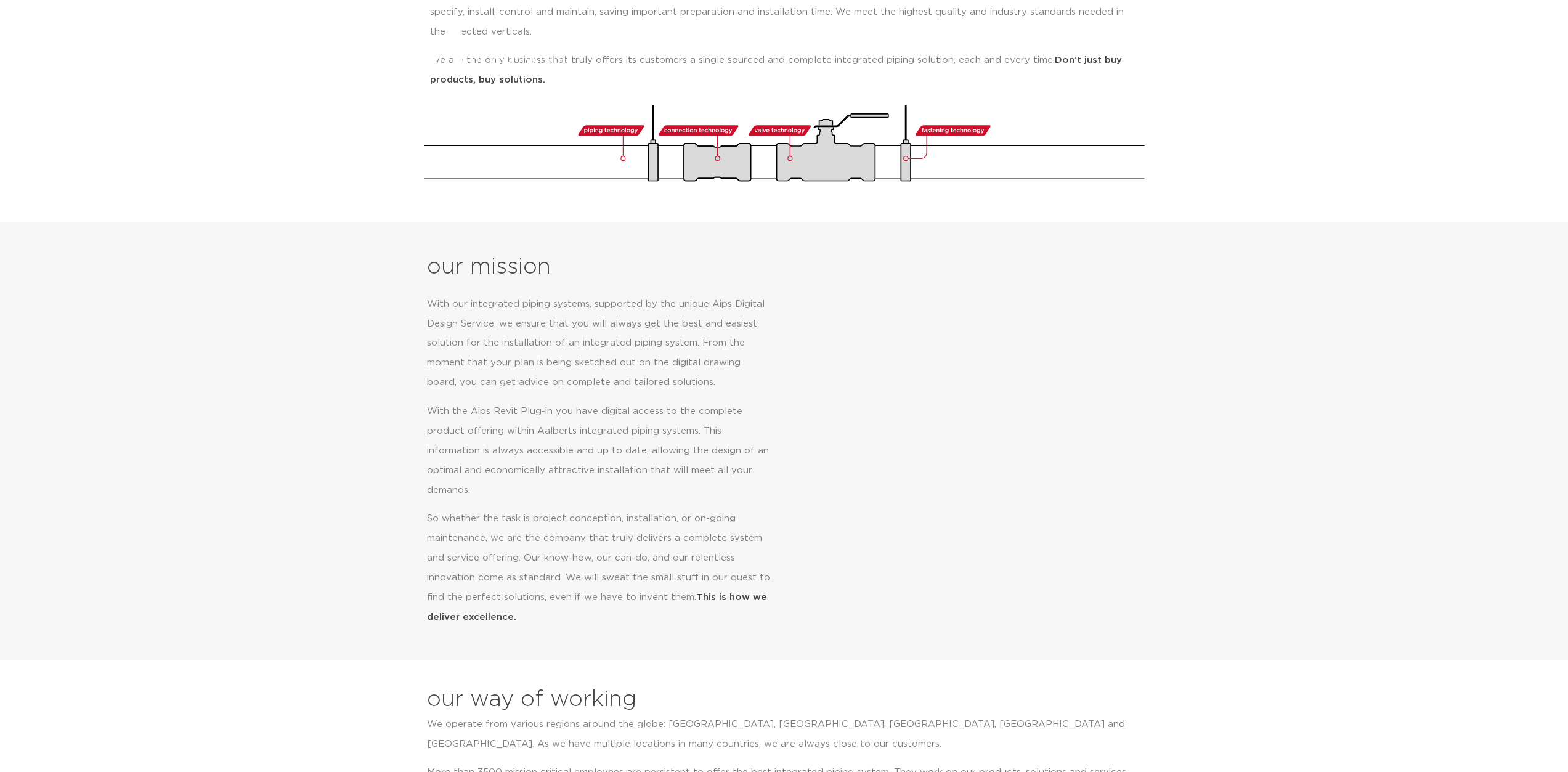
scroll to position [0, 0]
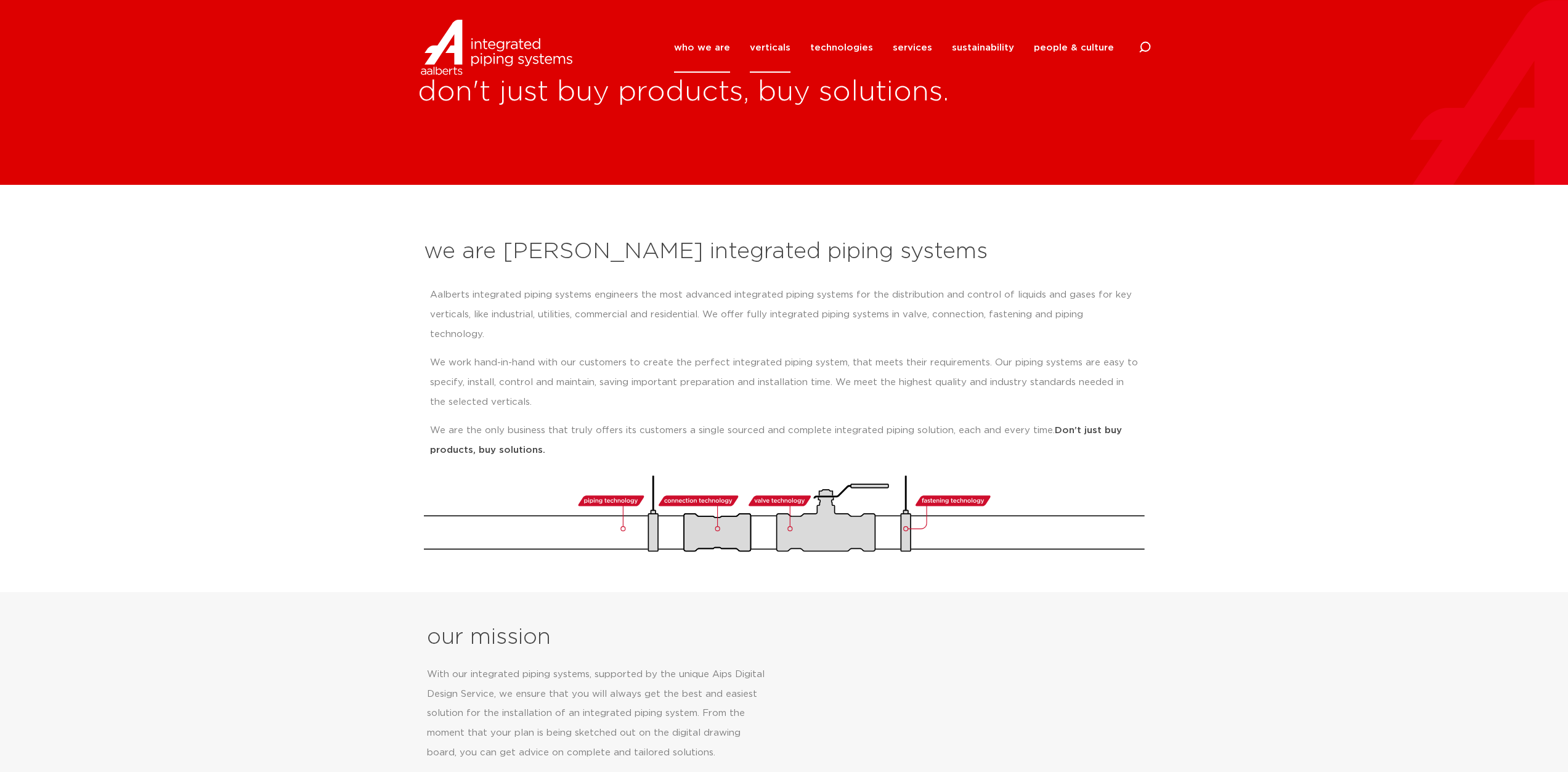
click at [789, 50] on link "verticals" at bounding box center [770, 48] width 40 height 50
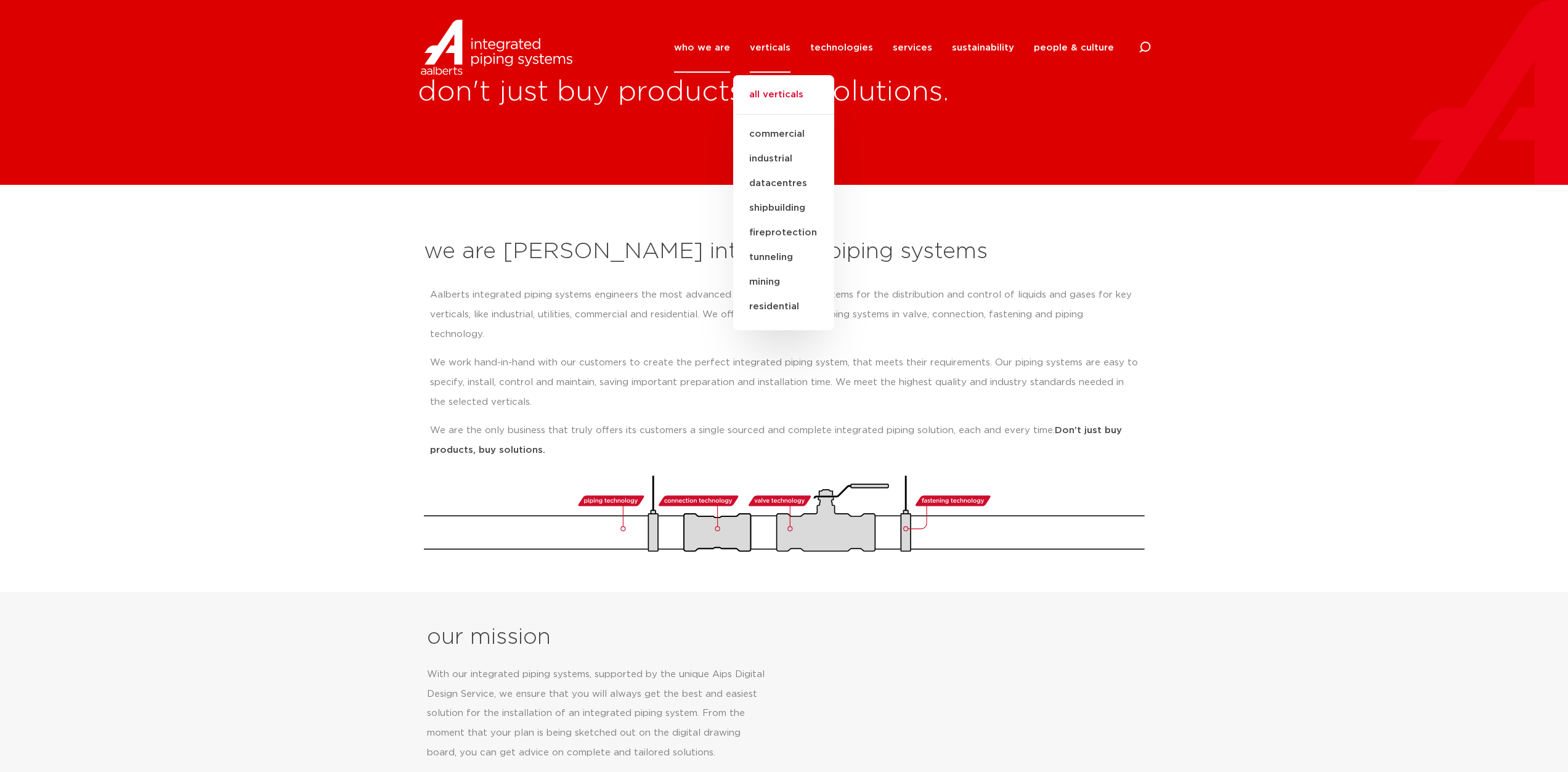
click at [784, 94] on link "all verticals" at bounding box center [784, 100] width 101 height 27
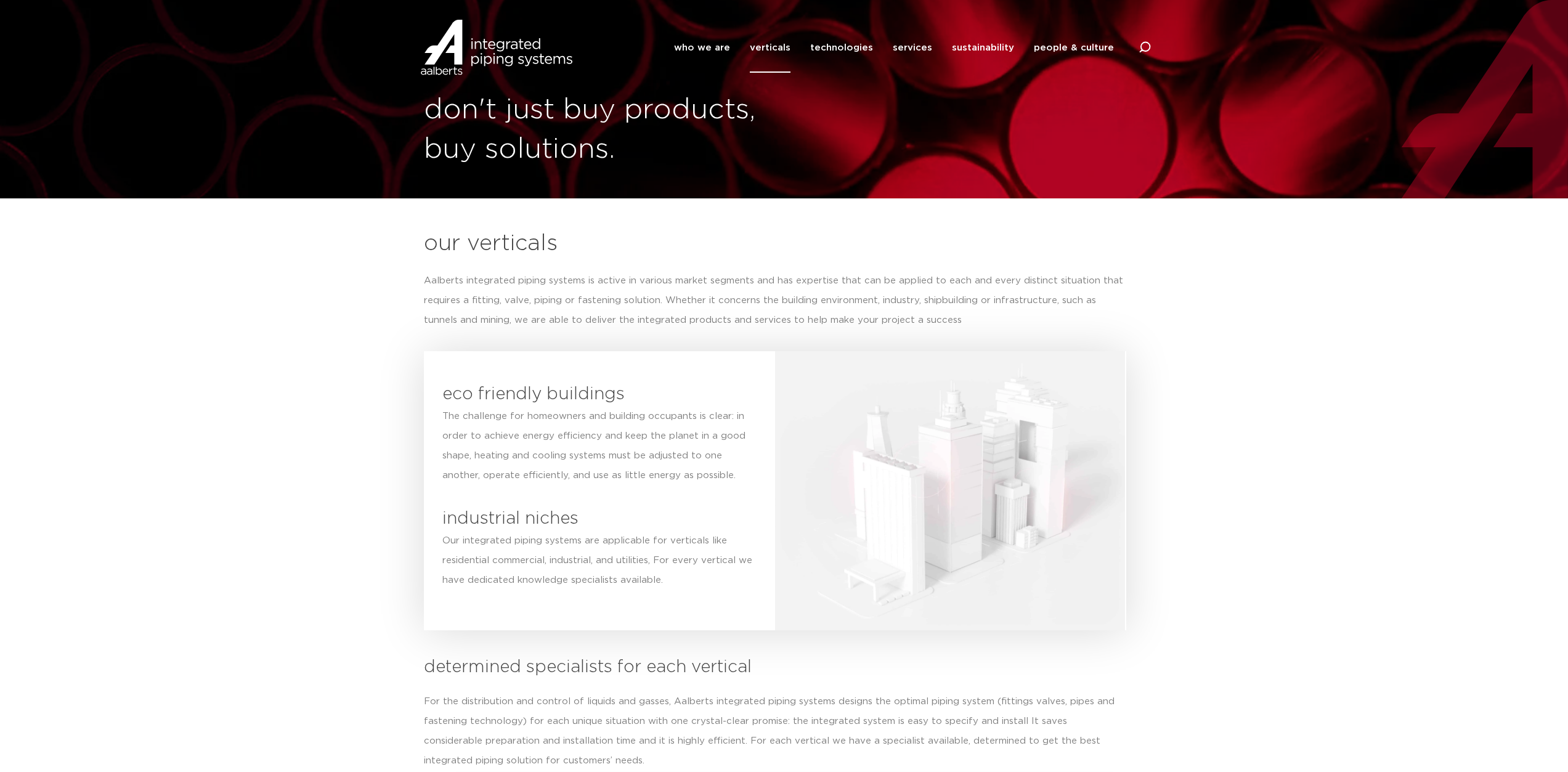
click at [791, 47] on link "verticals" at bounding box center [770, 48] width 40 height 50
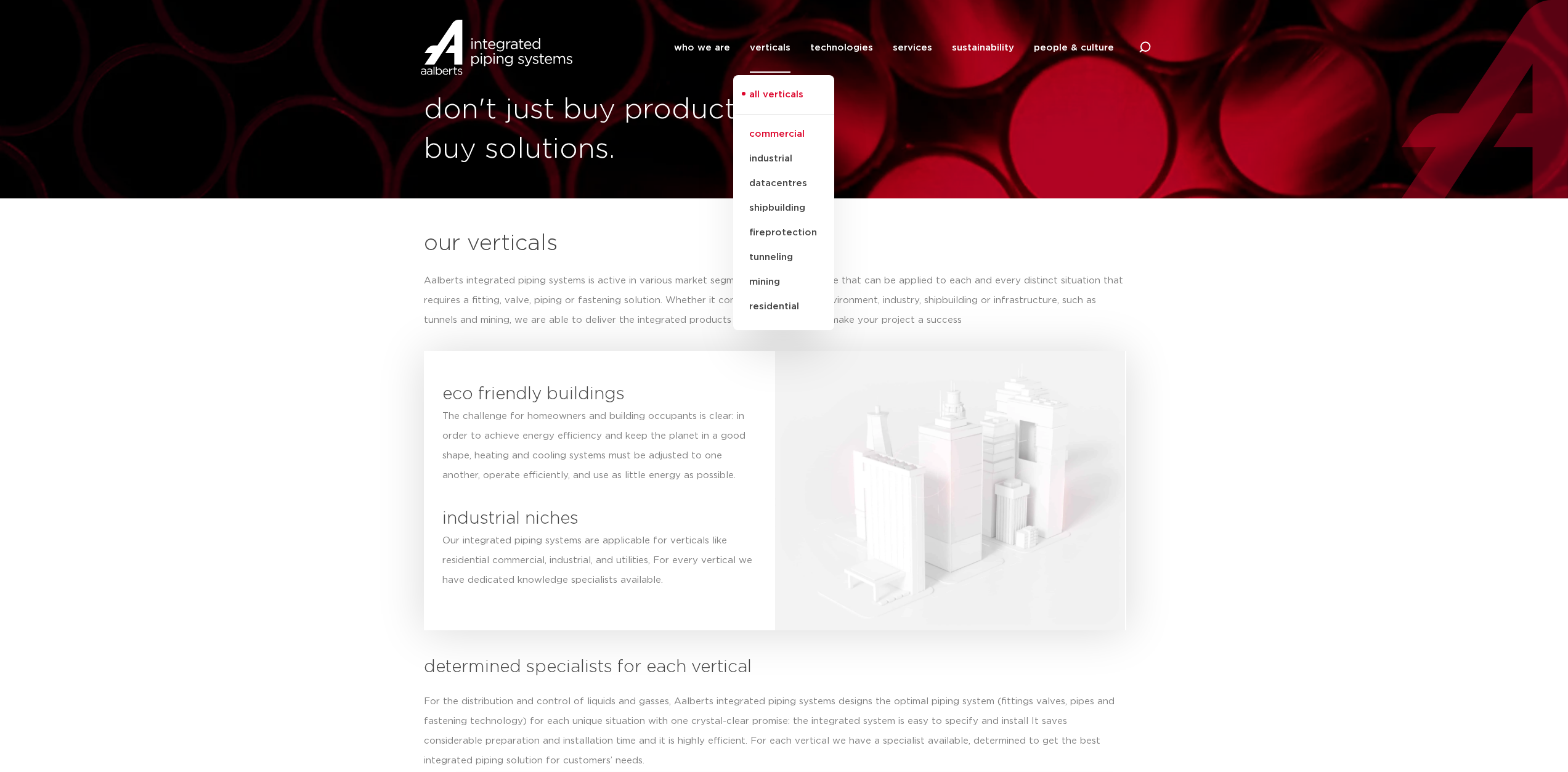
click at [792, 134] on link "commercial" at bounding box center [784, 134] width 101 height 25
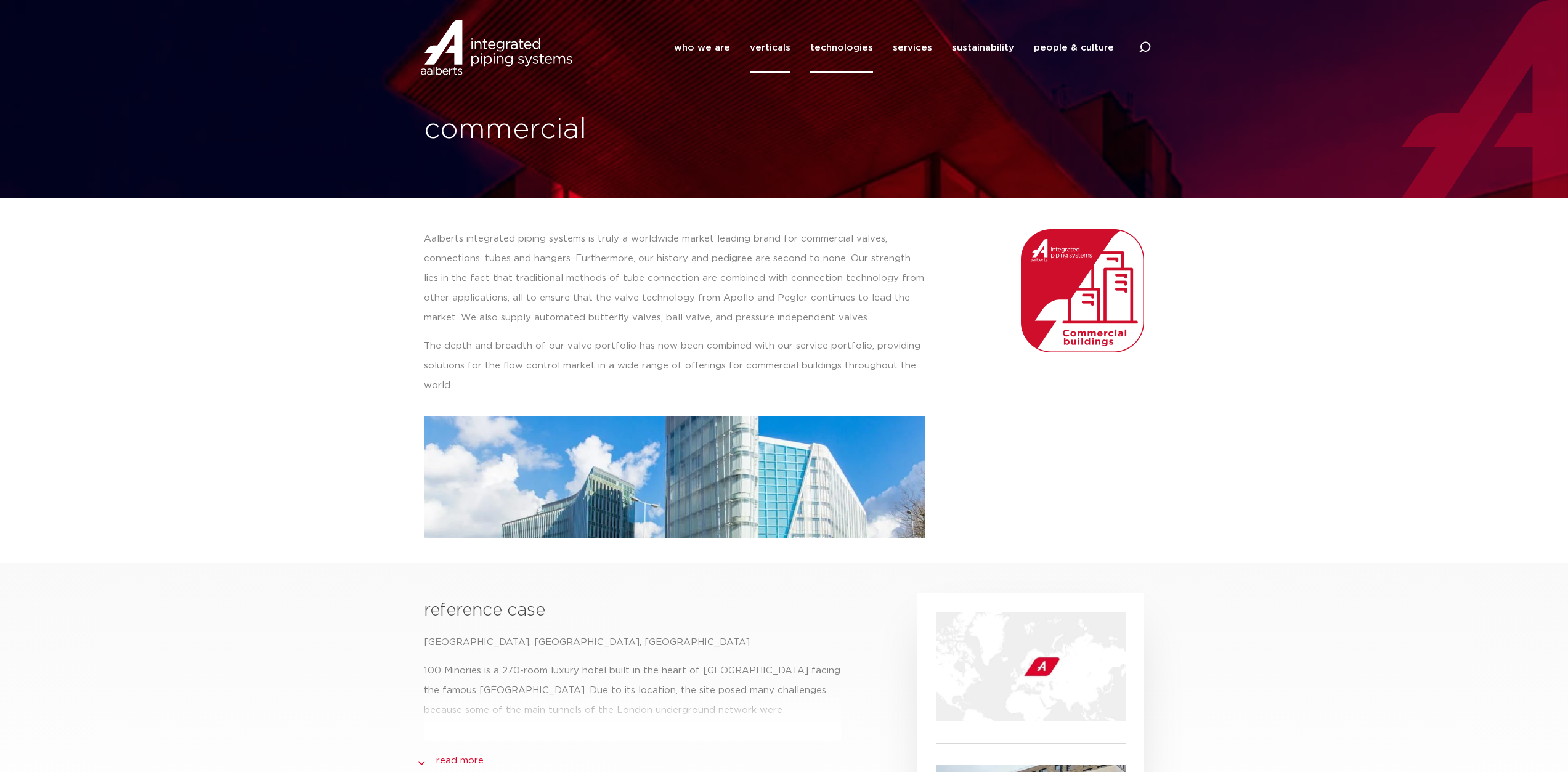
click at [851, 45] on link "technologies" at bounding box center [841, 48] width 63 height 50
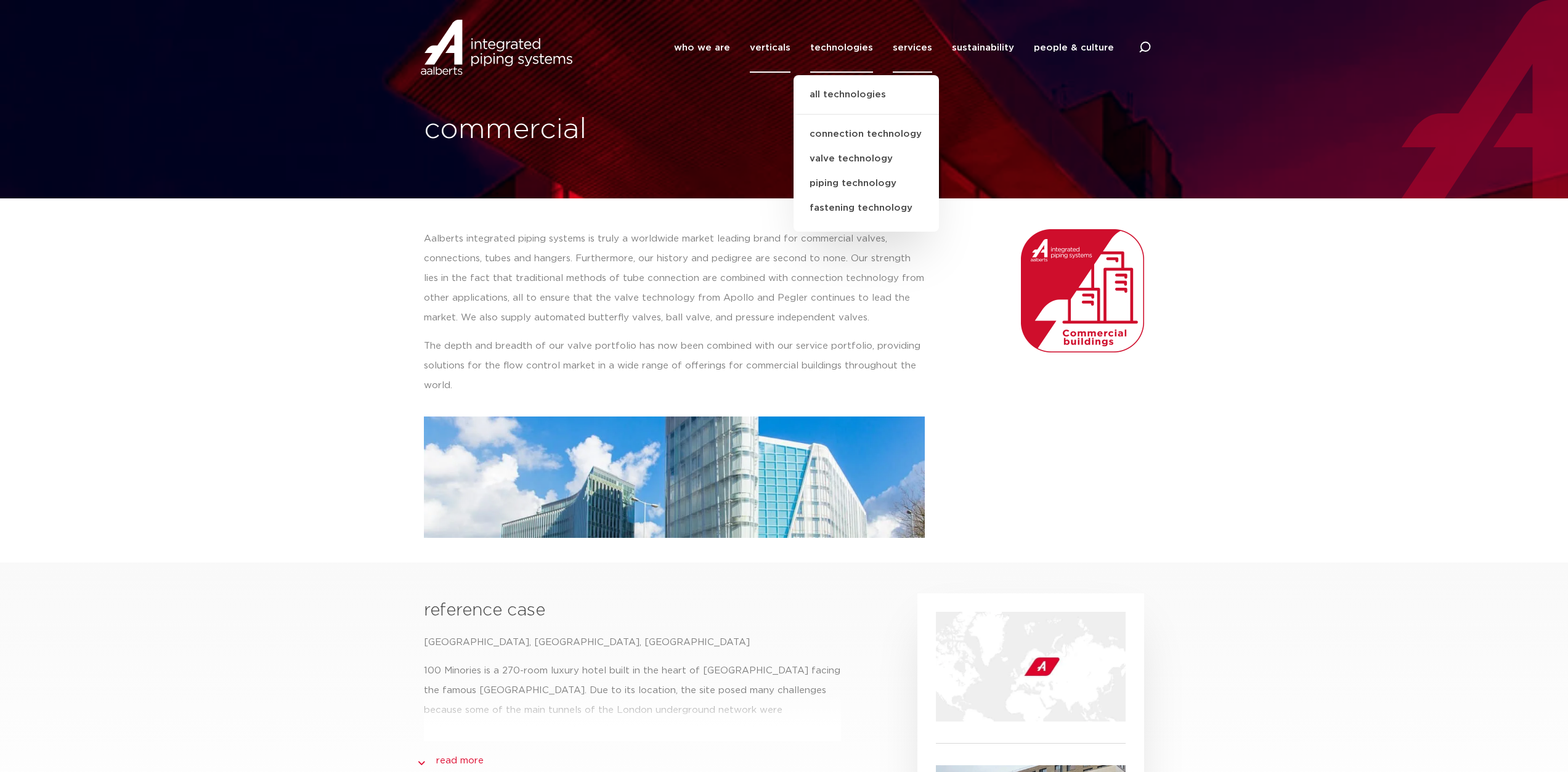
click at [918, 48] on link "services" at bounding box center [912, 48] width 40 height 50
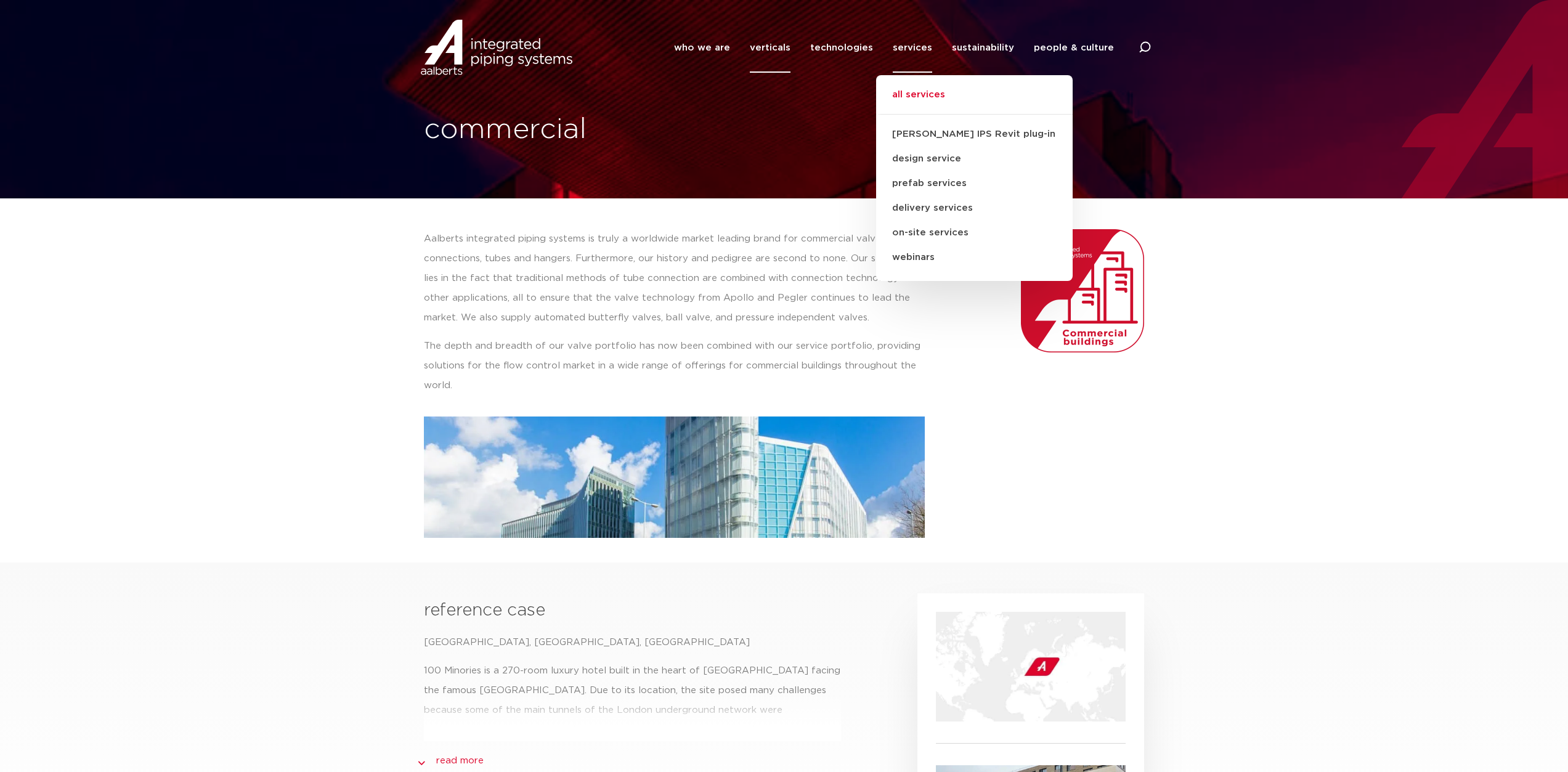
click at [931, 95] on link "all services" at bounding box center [975, 100] width 197 height 27
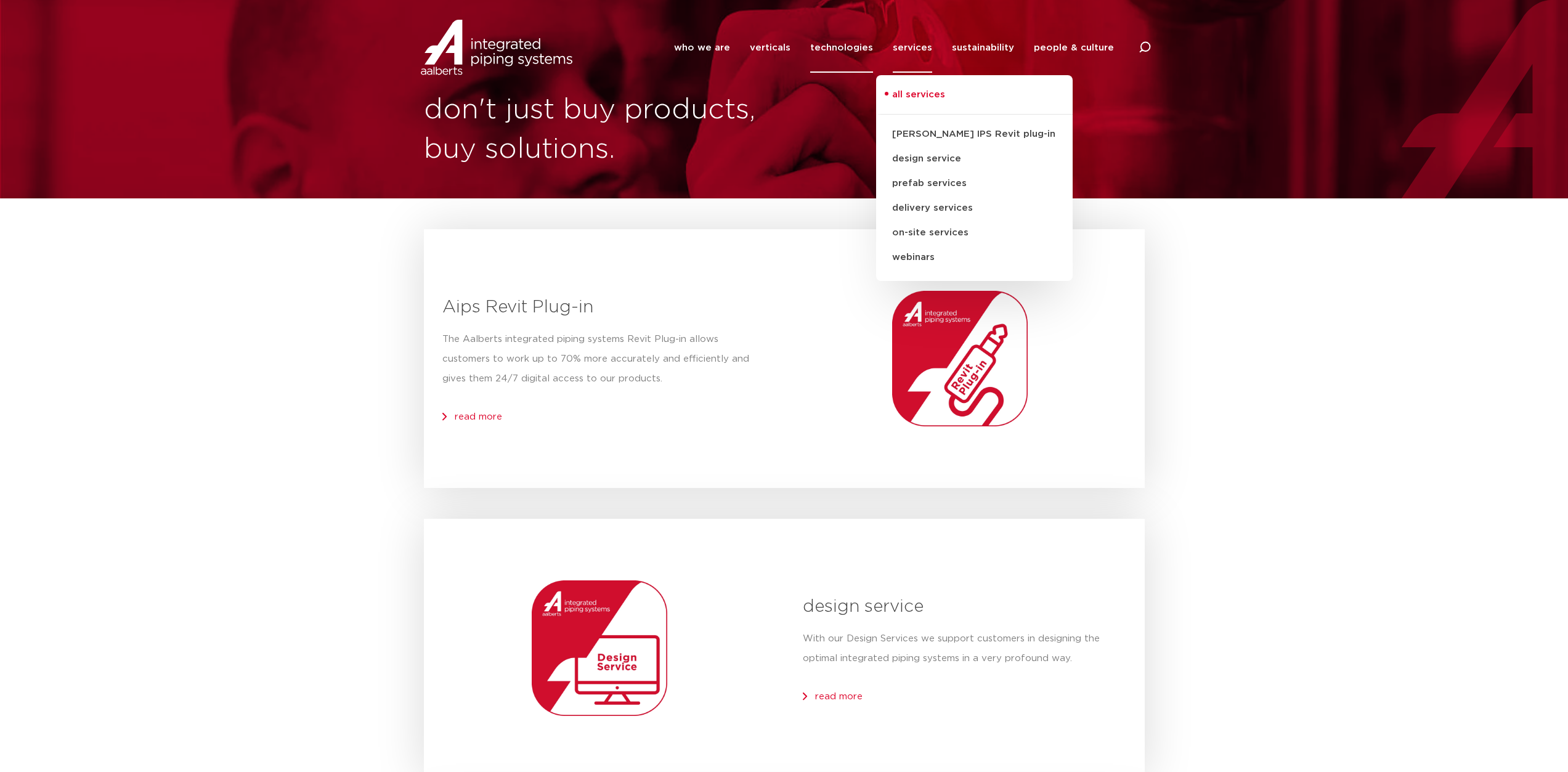
click at [853, 50] on link "technologies" at bounding box center [841, 48] width 63 height 50
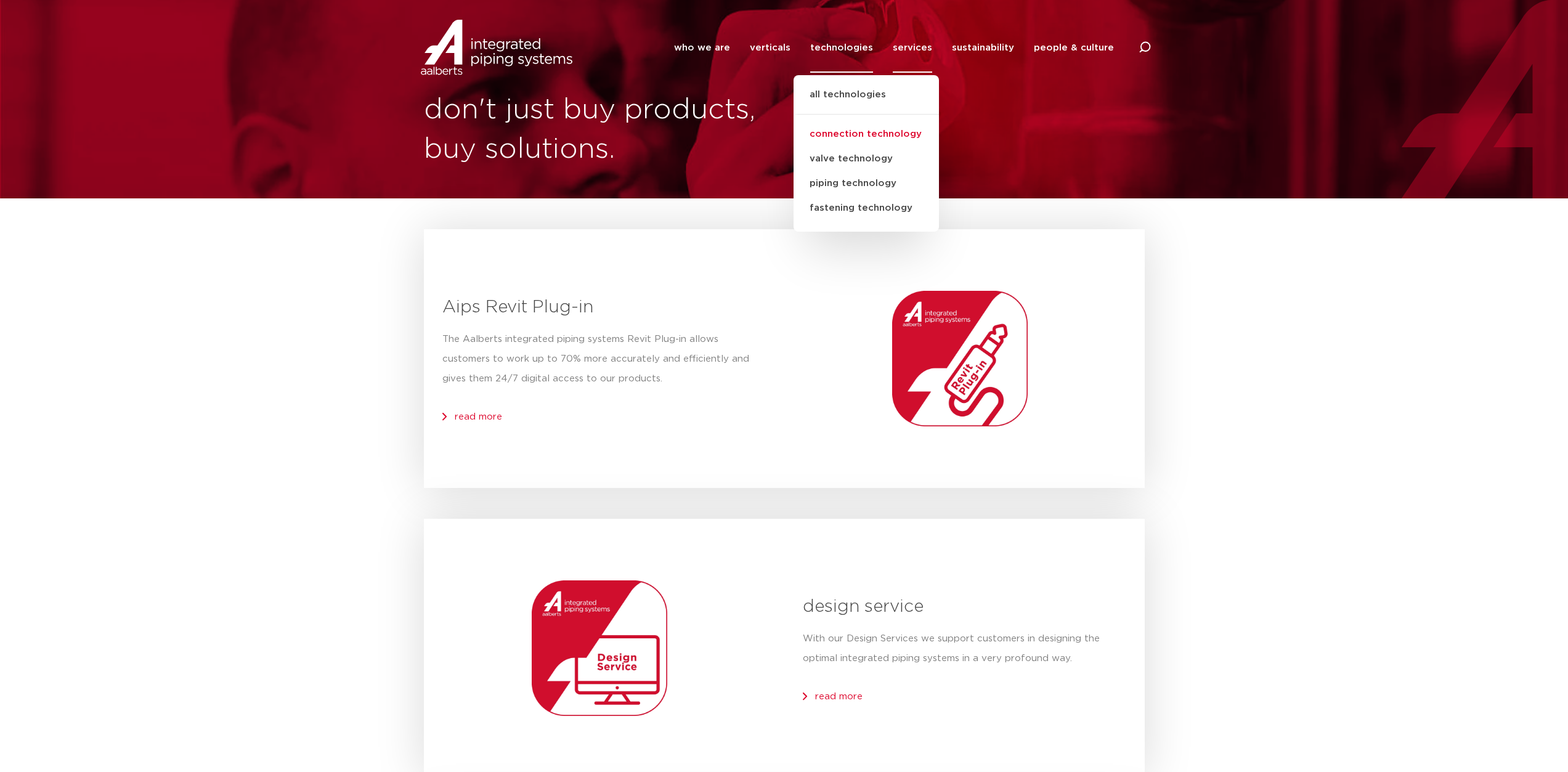
click at [854, 135] on link "connection technology" at bounding box center [866, 134] width 145 height 25
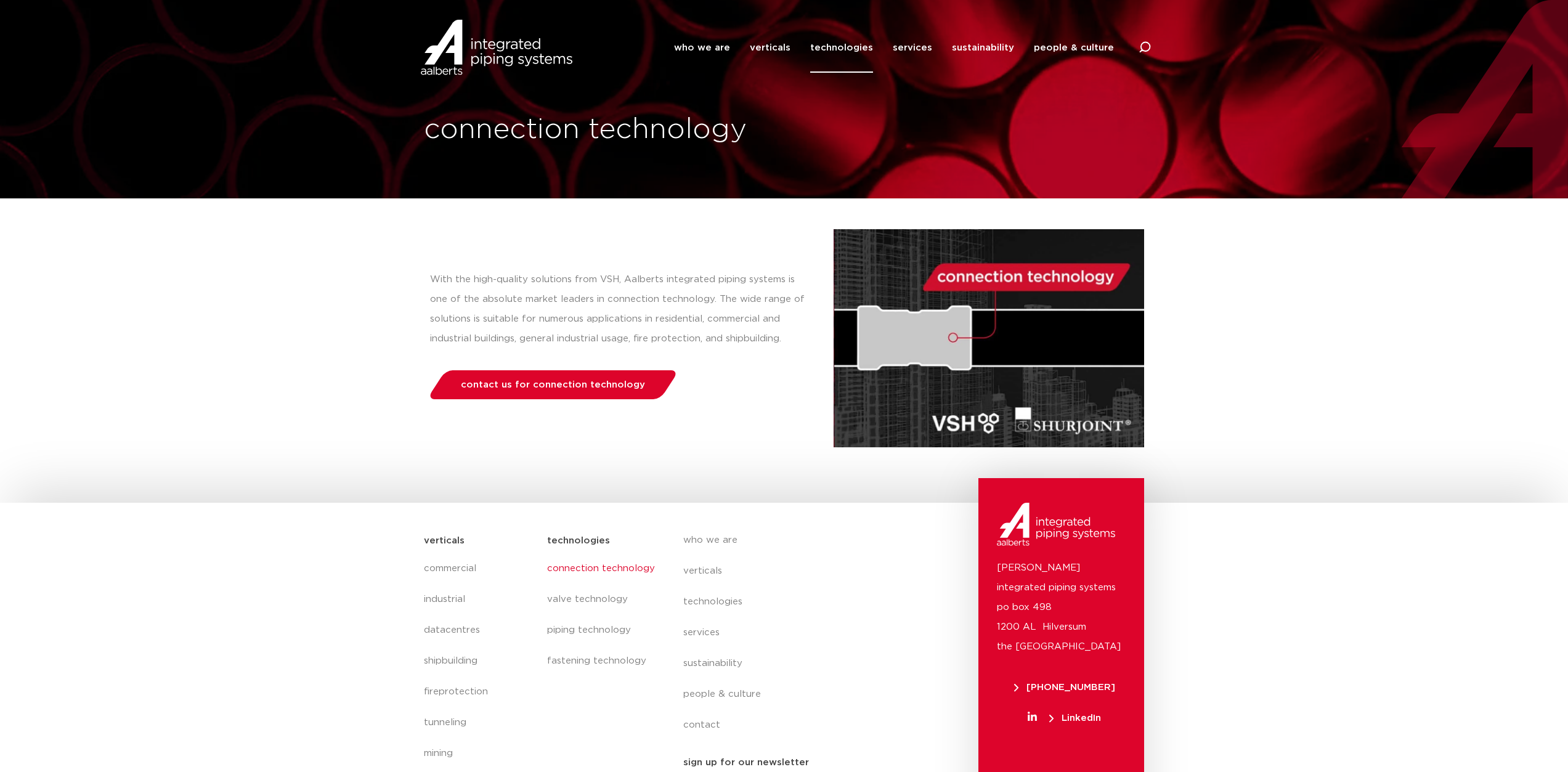
click at [1221, 349] on section "With the high-quality solutions from VSH, Aalberts integrated piping systems is…" at bounding box center [784, 326] width 1568 height 255
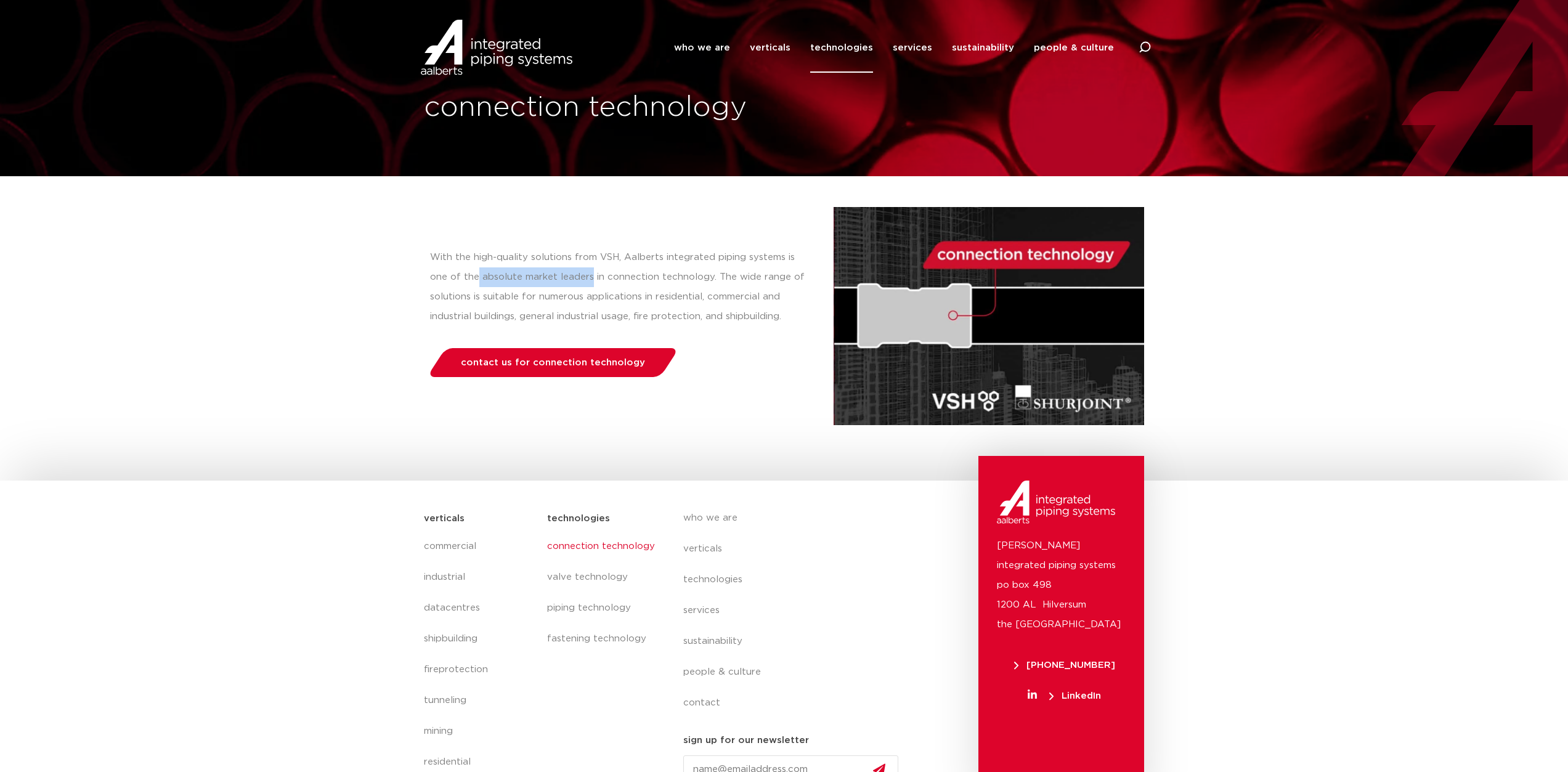
drag, startPoint x: 477, startPoint y: 276, endPoint x: 589, endPoint y: 274, distance: 112.0
click at [589, 274] on p "With the high-quality solutions from VSH, Aalberts integrated piping systems is…" at bounding box center [620, 287] width 379 height 79
copy p "absolute market leaders"
click at [762, 368] on div "contact us for connection technology" at bounding box center [629, 367] width 397 height 37
click at [1224, 312] on section "With the high-quality solutions from VSH, Aalberts integrated piping systems is…" at bounding box center [784, 304] width 1568 height 255
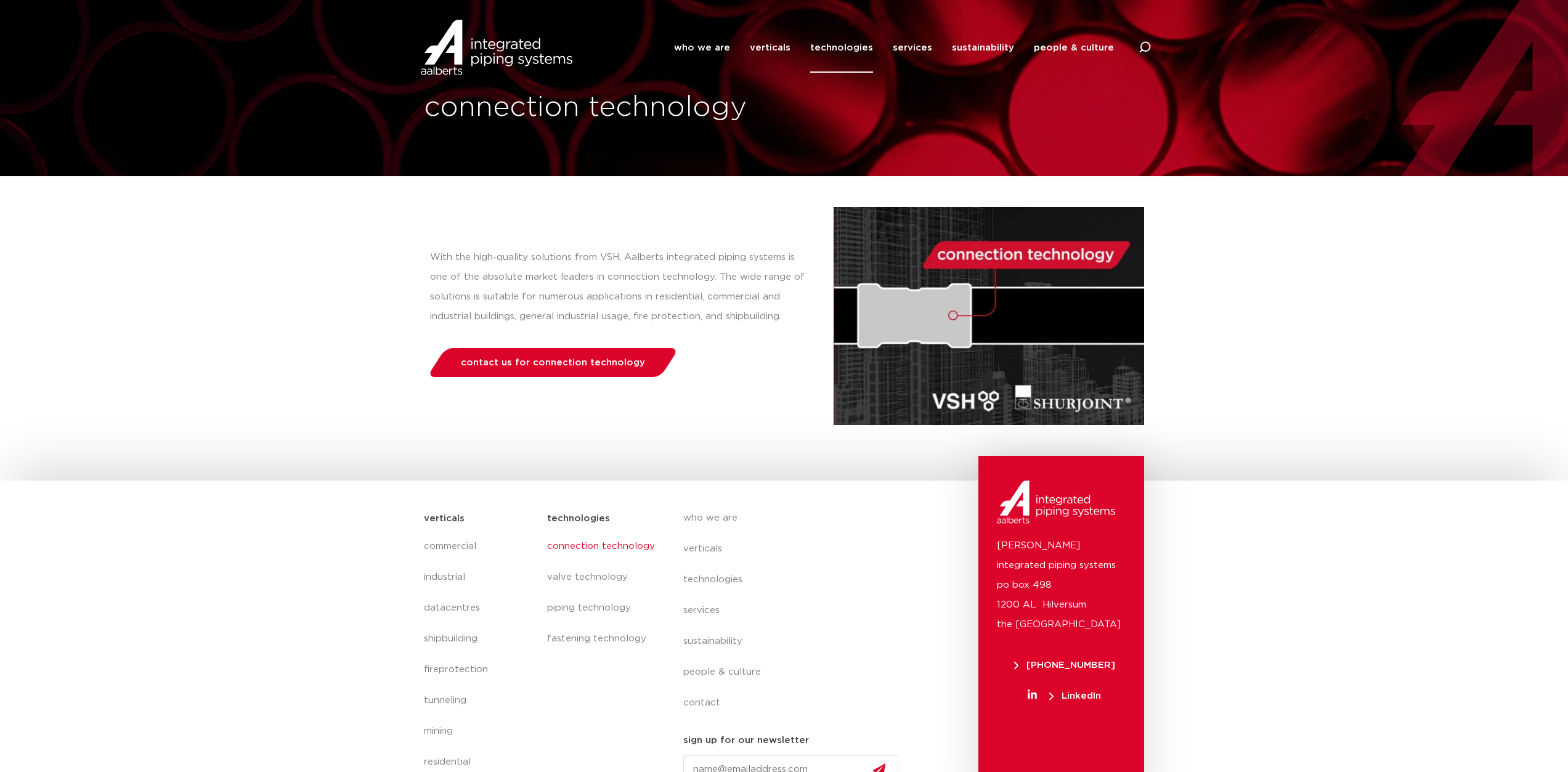
click at [1281, 539] on section "verticals commercial industrial datacentres shipbuilding fireprotection tunneli…" at bounding box center [784, 640] width 1568 height 319
